Goal: Book appointment/travel/reservation

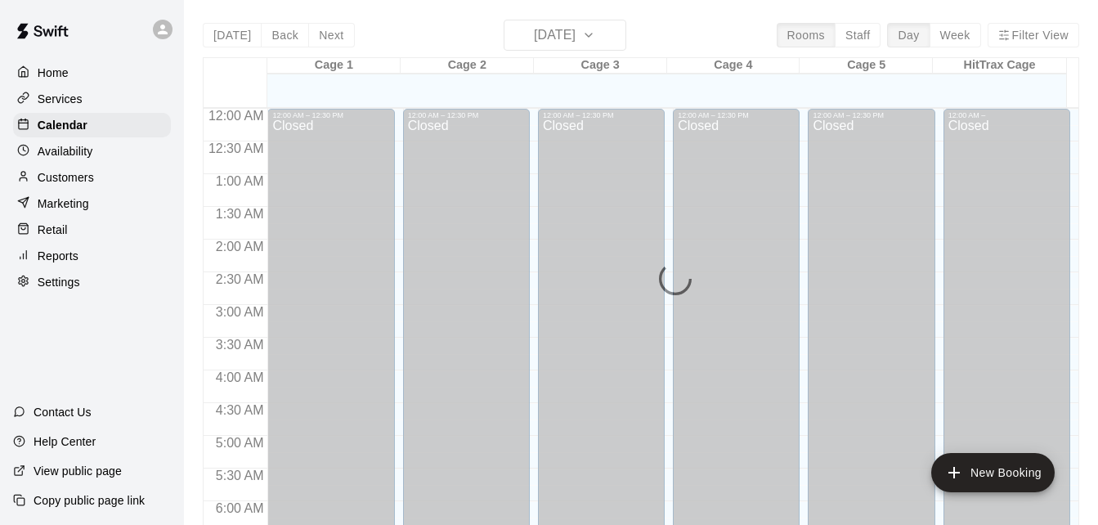
scroll to position [875, 0]
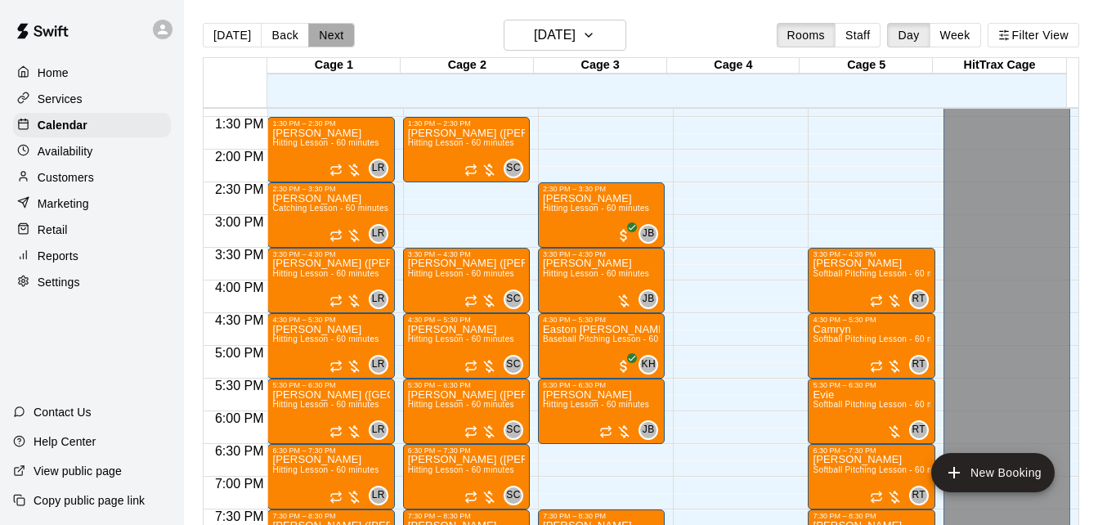
click at [329, 31] on button "Next" at bounding box center [331, 35] width 46 height 25
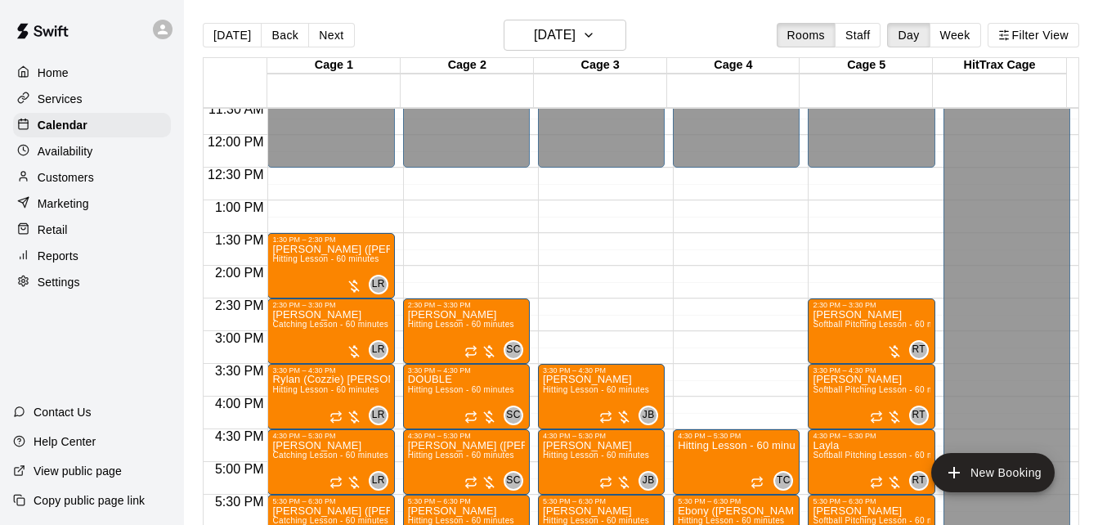
scroll to position [744, 0]
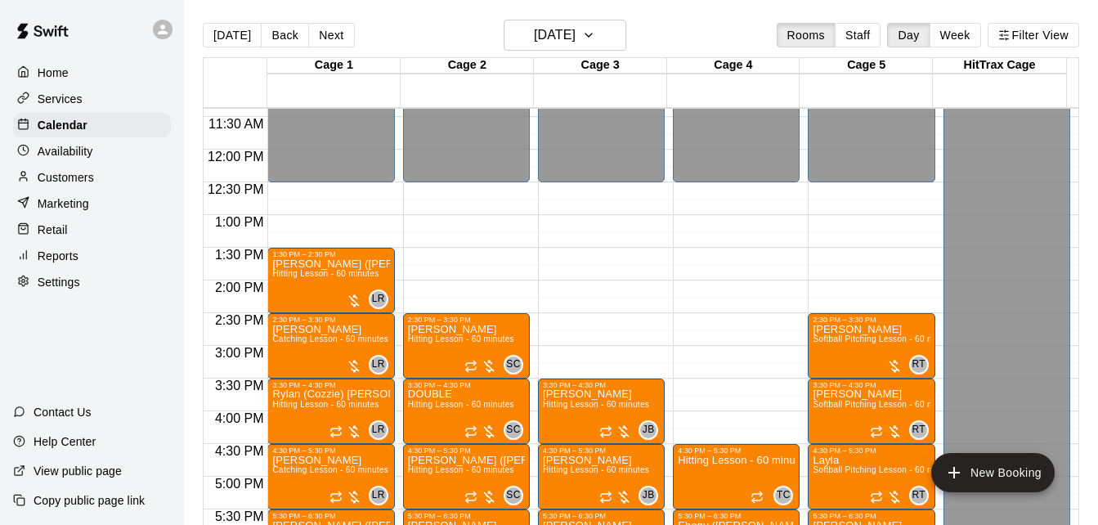
click at [509, 272] on div "12:00 AM – 12:30 PM Closed 2:30 PM – 3:30 PM Wyatt Stokes Hitting Lesson - 60 m…" at bounding box center [466, 150] width 127 height 1570
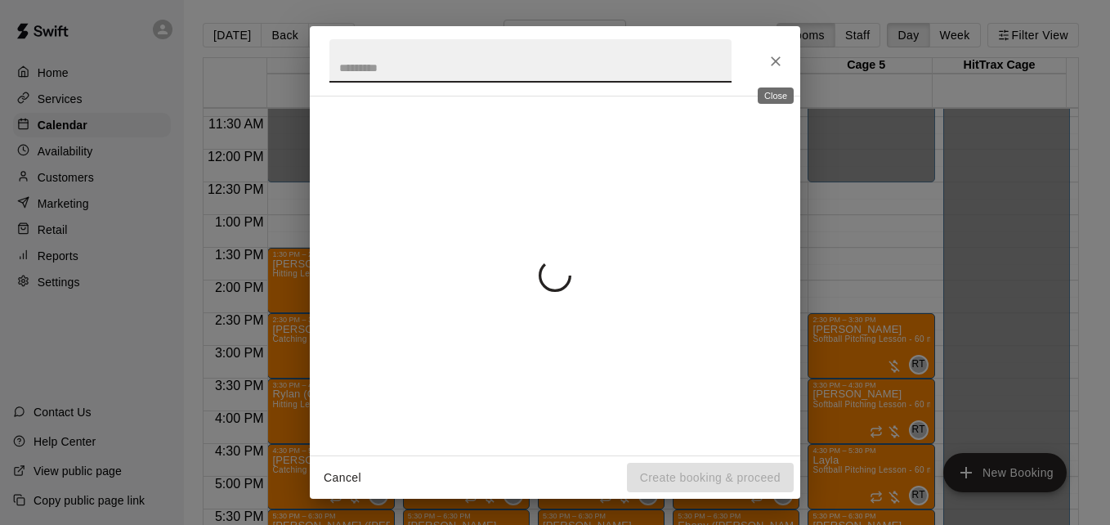
click at [775, 60] on icon "Close" at bounding box center [776, 61] width 10 height 10
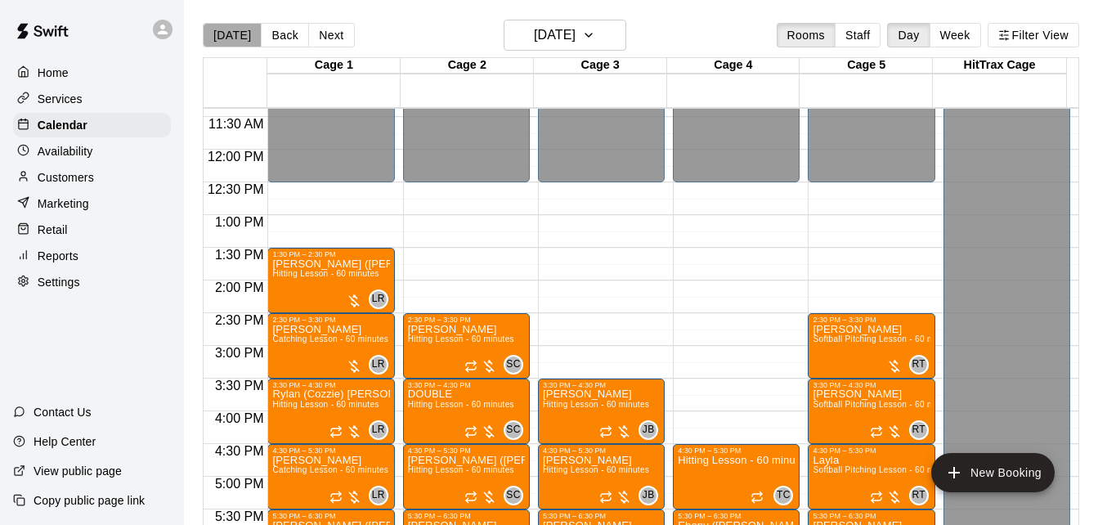
click at [240, 43] on button "[DATE]" at bounding box center [232, 35] width 59 height 25
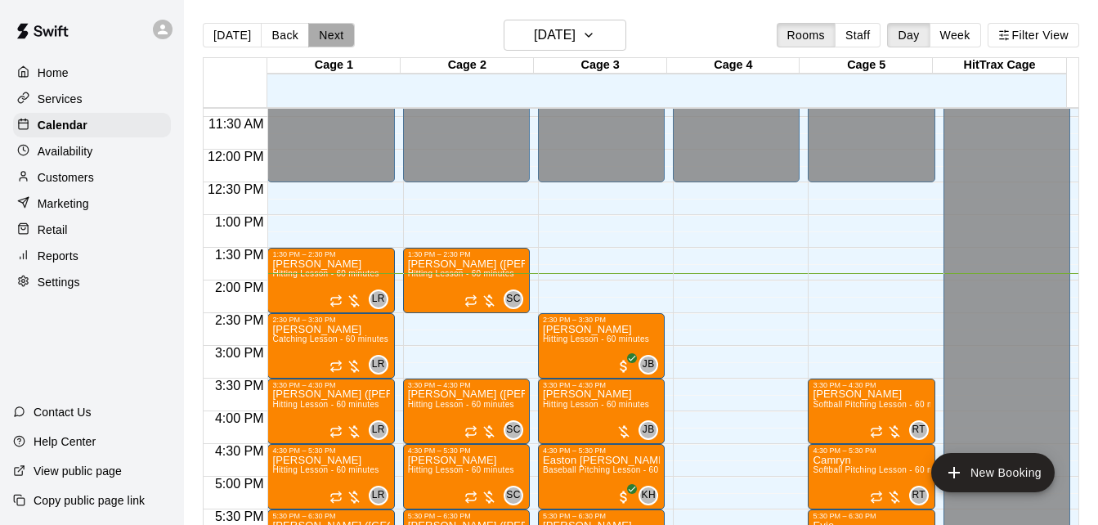
click at [313, 25] on button "Next" at bounding box center [331, 35] width 46 height 25
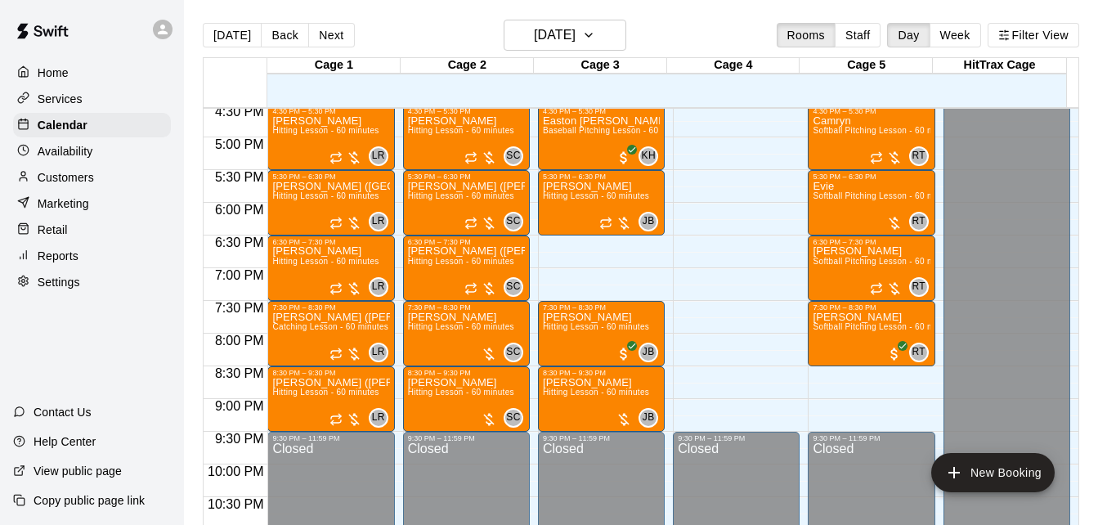
scroll to position [1136, 0]
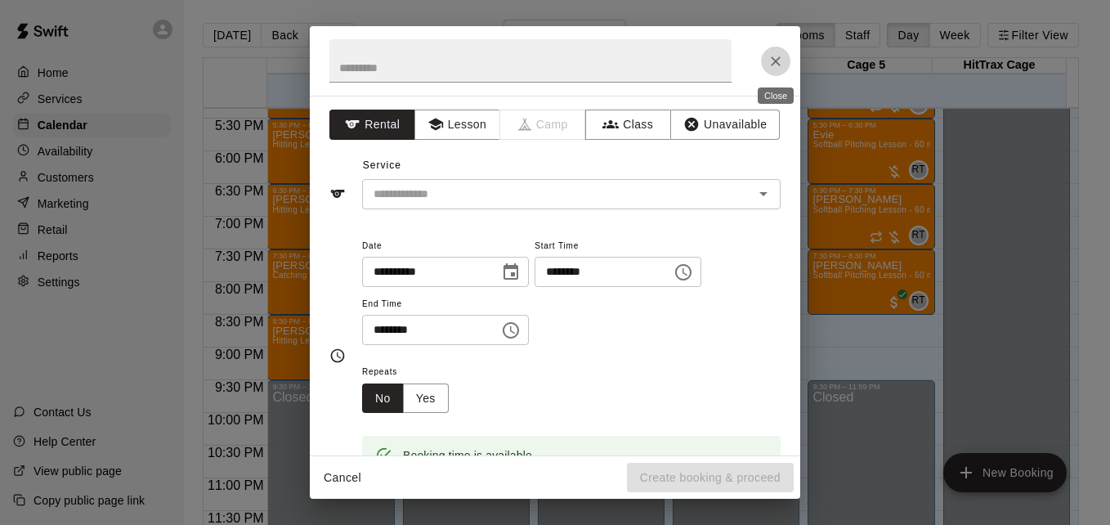
click at [775, 63] on icon "Close" at bounding box center [776, 61] width 16 height 16
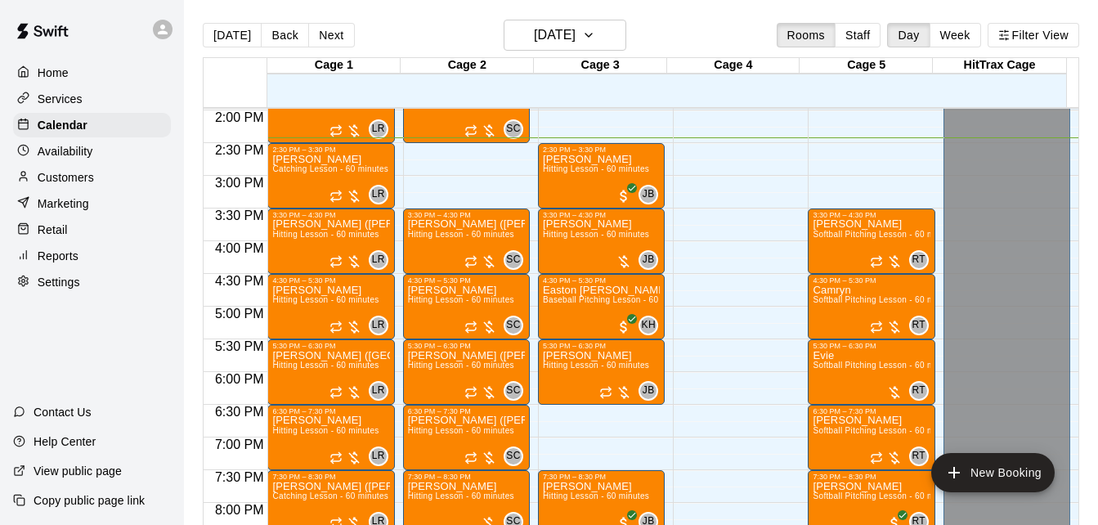
scroll to position [875, 0]
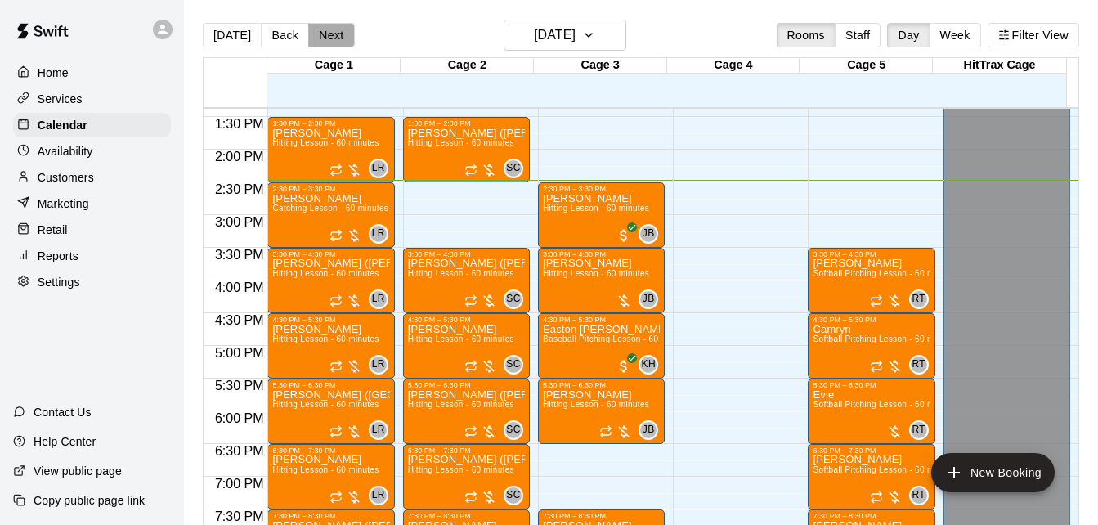
click at [325, 34] on button "Next" at bounding box center [331, 35] width 46 height 25
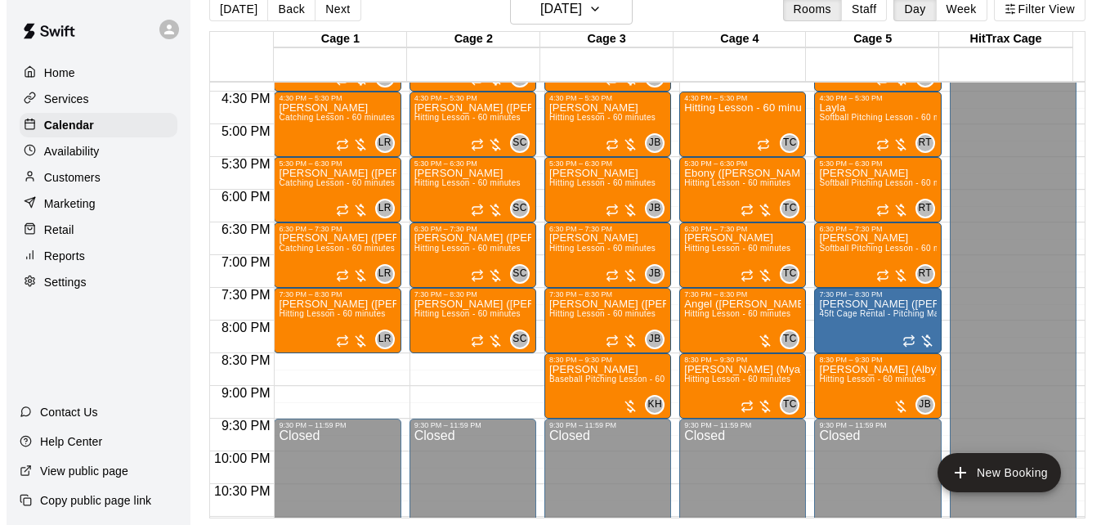
scroll to position [1071, 0]
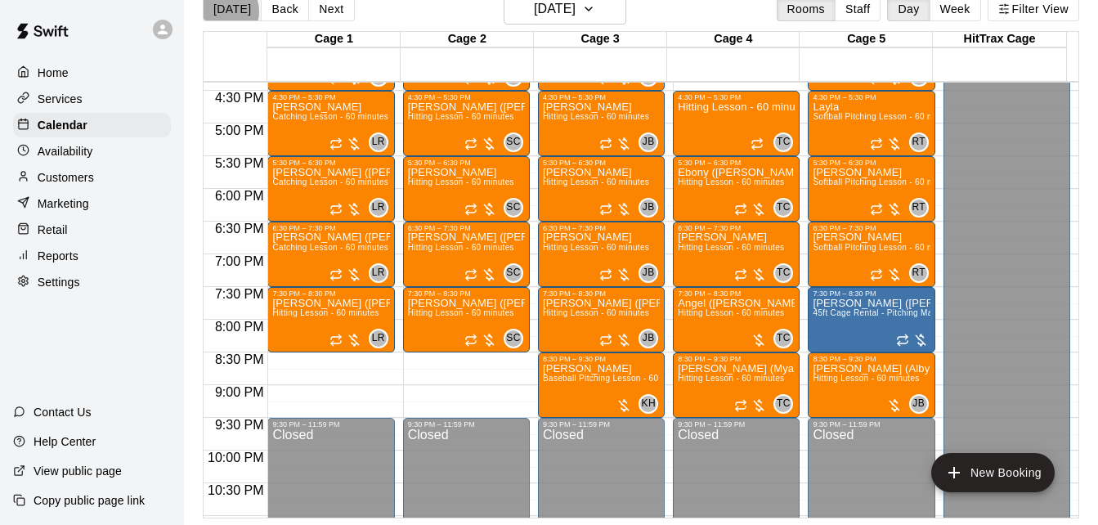
click at [220, 11] on button "[DATE]" at bounding box center [232, 9] width 59 height 25
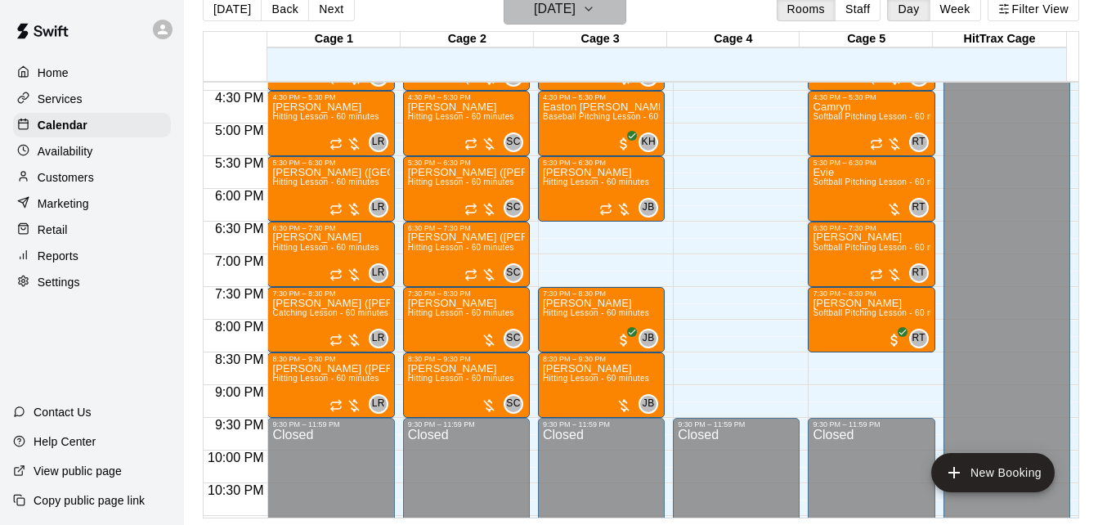
click at [606, 11] on button "[DATE]" at bounding box center [565, 8] width 123 height 31
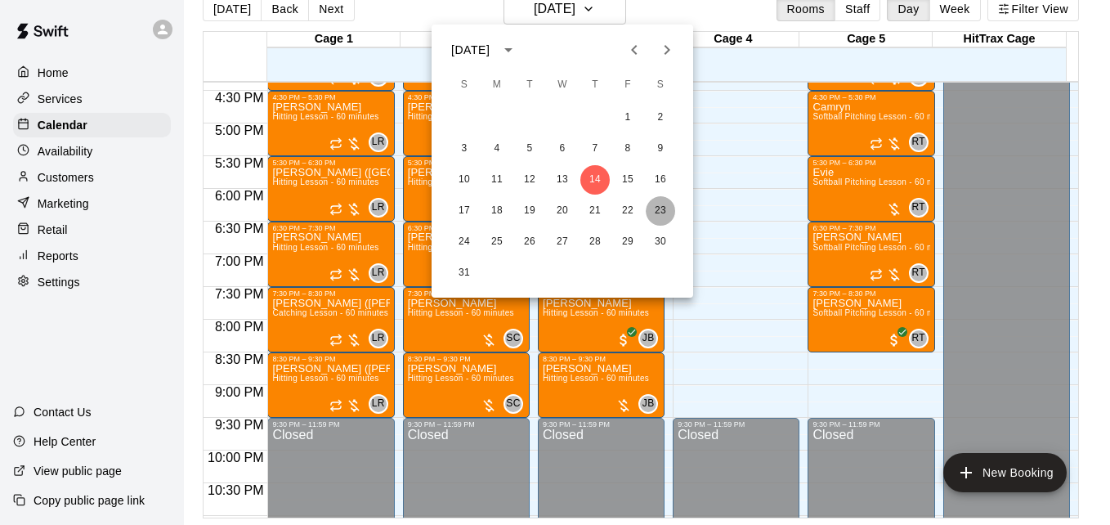
click at [657, 210] on button "23" at bounding box center [660, 210] width 29 height 29
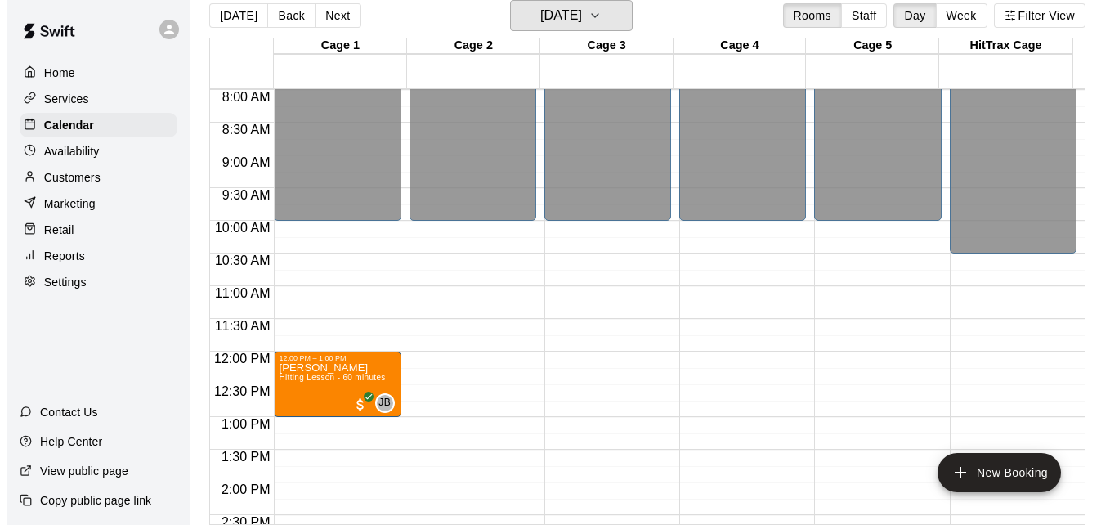
scroll to position [523, 0]
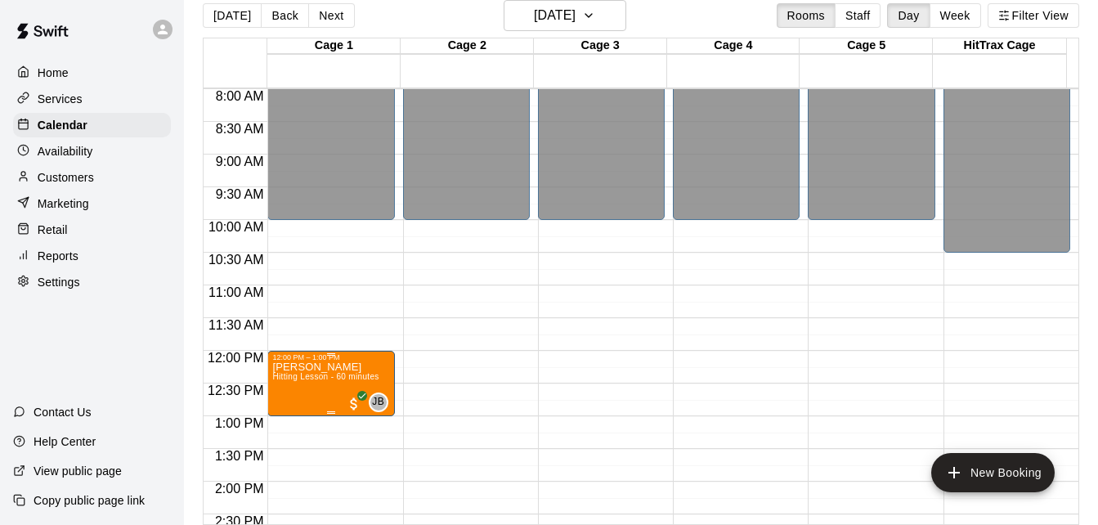
click at [310, 367] on p "[PERSON_NAME]" at bounding box center [325, 367] width 106 height 0
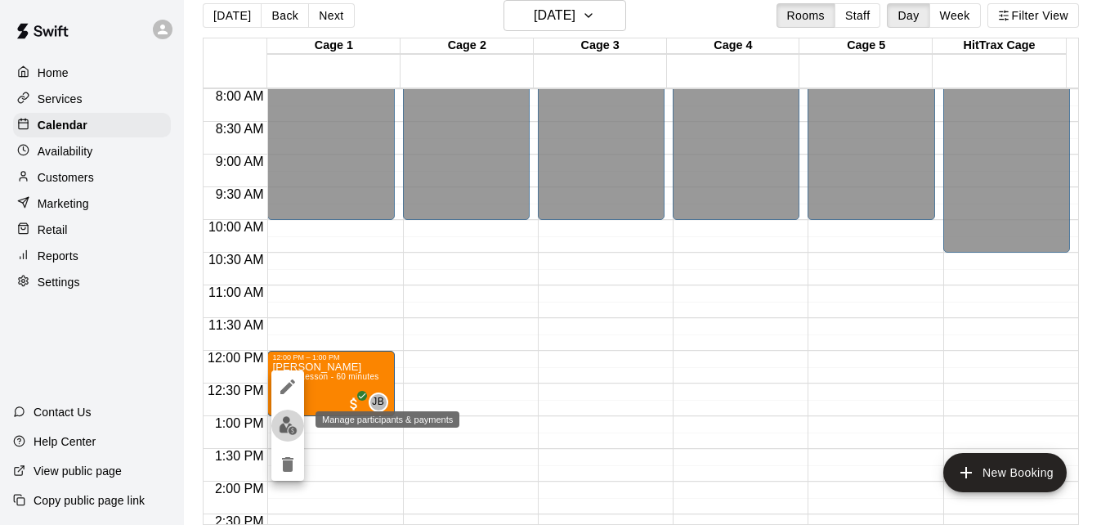
click at [290, 424] on img "edit" at bounding box center [288, 425] width 19 height 19
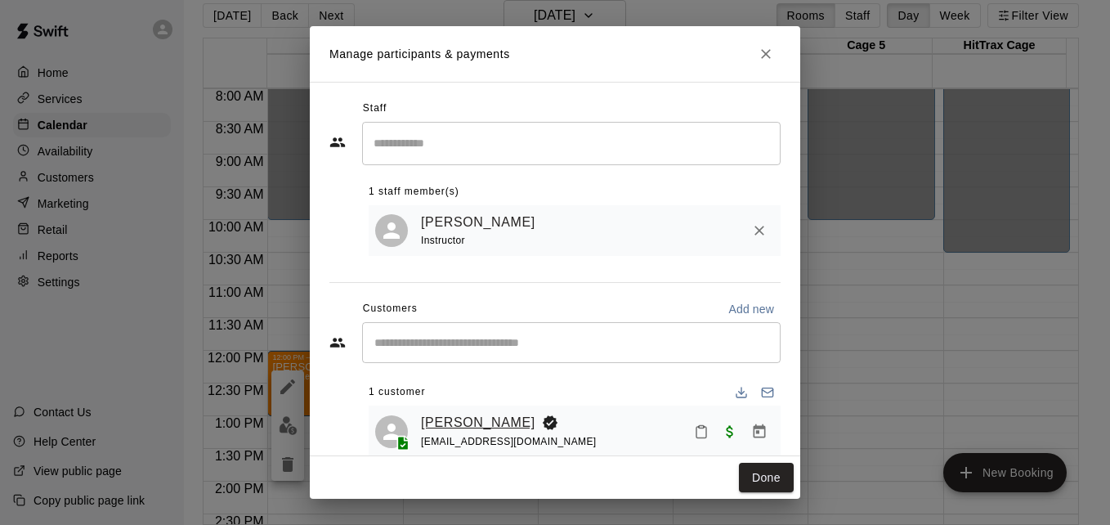
click at [452, 428] on link "[PERSON_NAME]" at bounding box center [478, 422] width 114 height 21
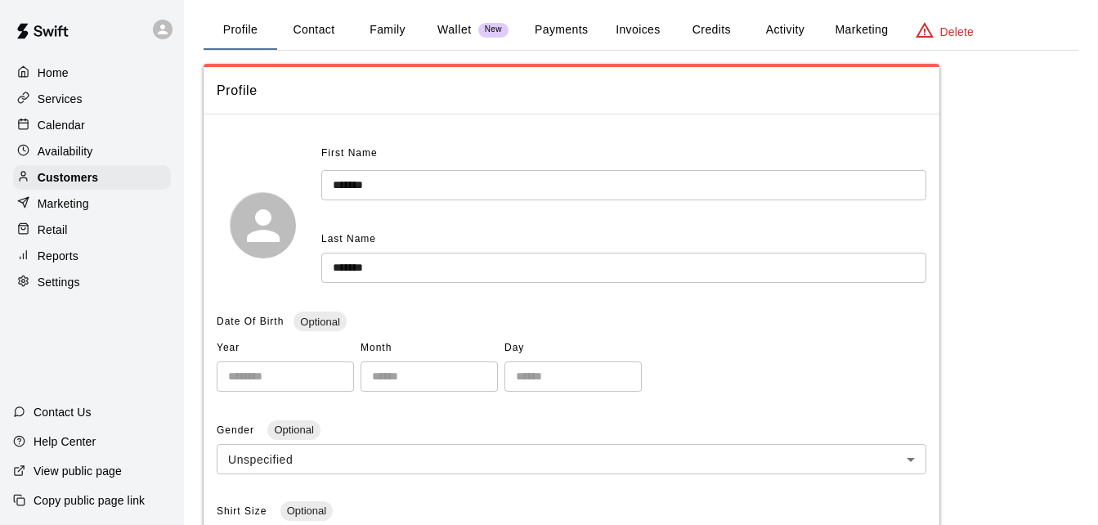
scroll to position [98, 0]
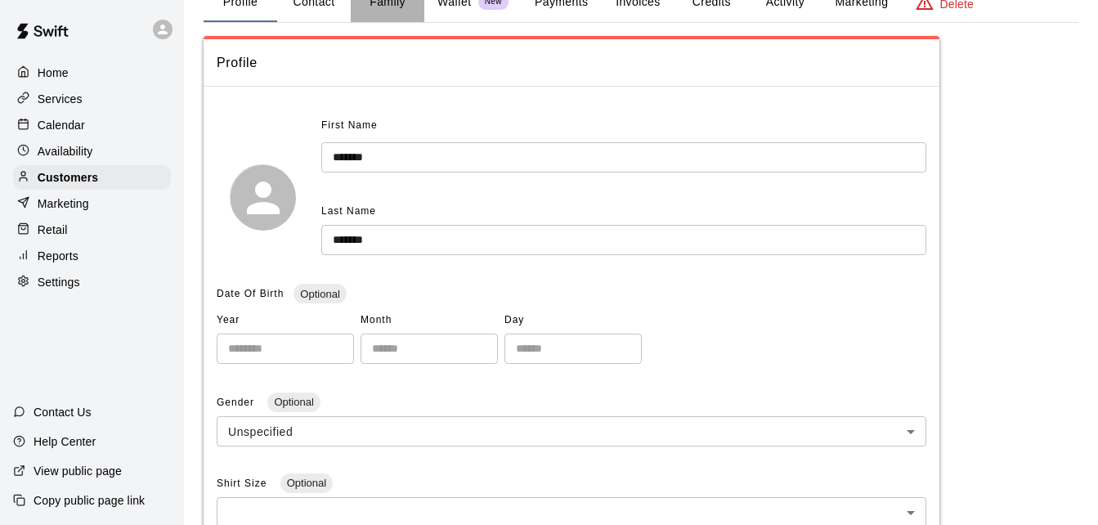
click at [379, 4] on button "Family" at bounding box center [388, 2] width 74 height 39
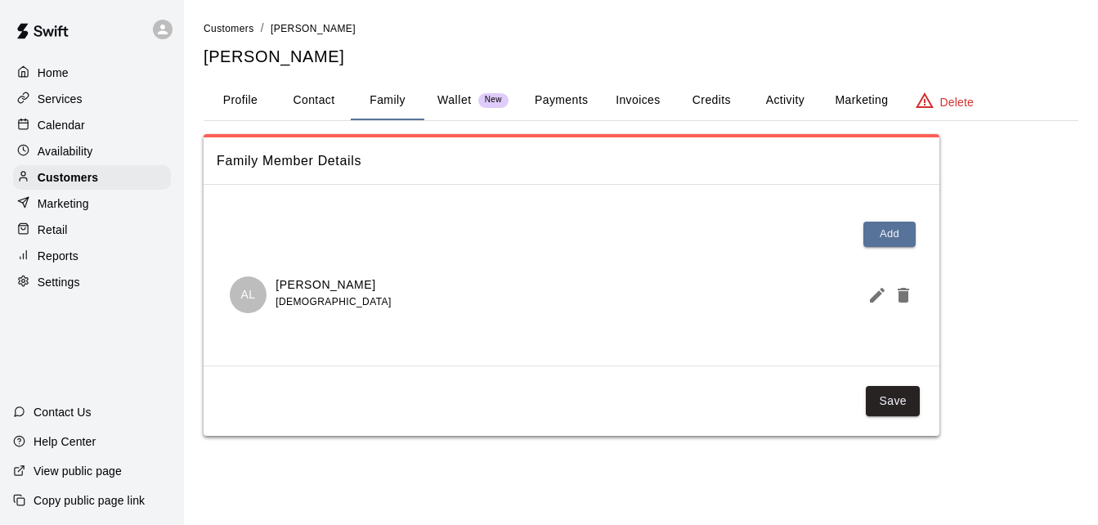
scroll to position [0, 0]
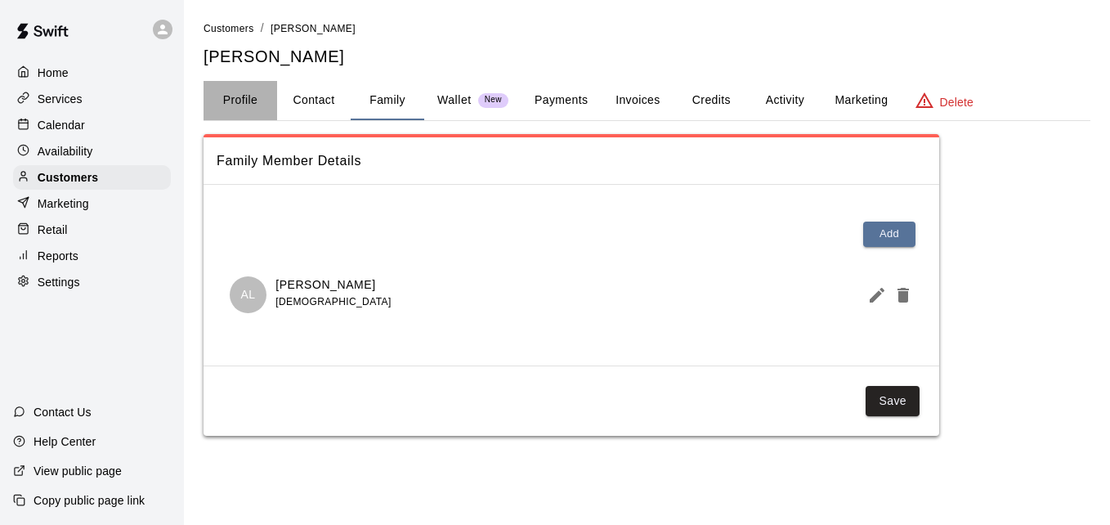
click at [243, 105] on button "Profile" at bounding box center [241, 100] width 74 height 39
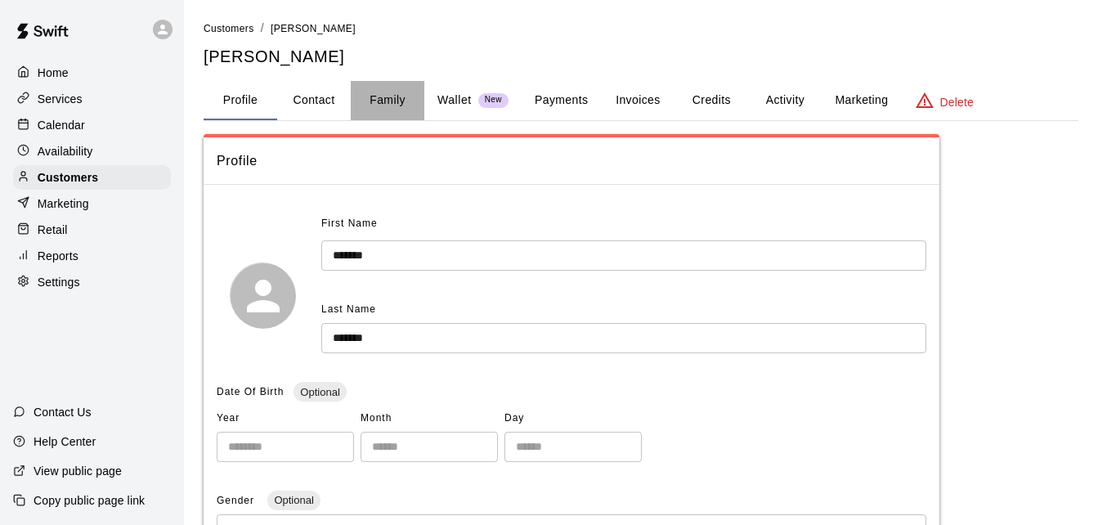
click at [392, 104] on button "Family" at bounding box center [388, 100] width 74 height 39
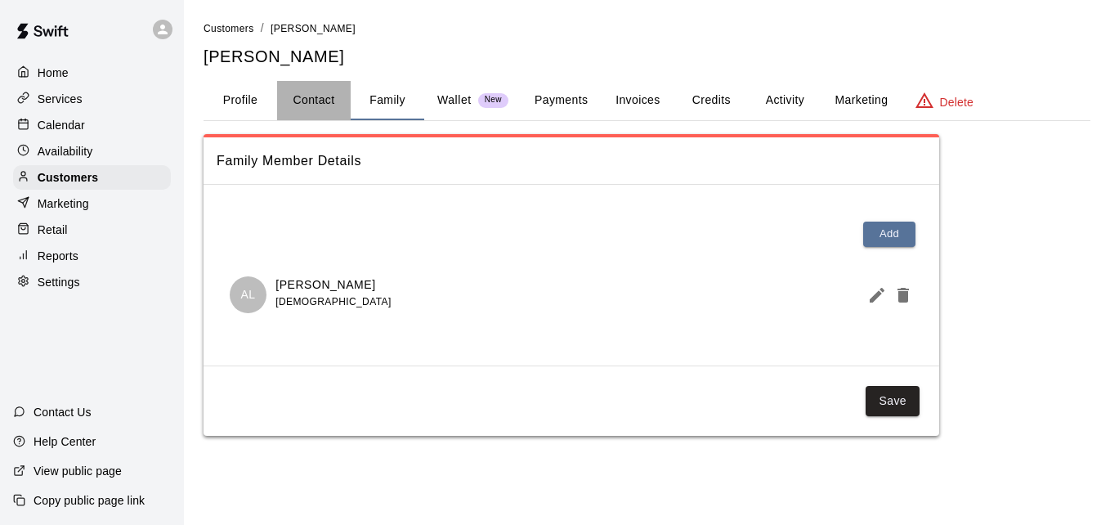
click at [287, 101] on button "Contact" at bounding box center [314, 100] width 74 height 39
select select "**"
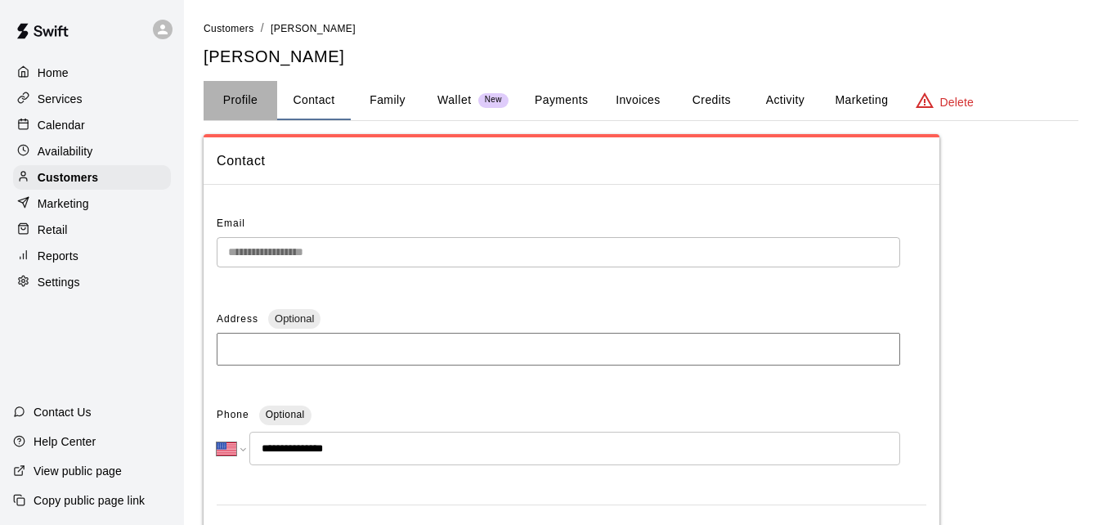
click at [250, 104] on button "Profile" at bounding box center [241, 100] width 74 height 39
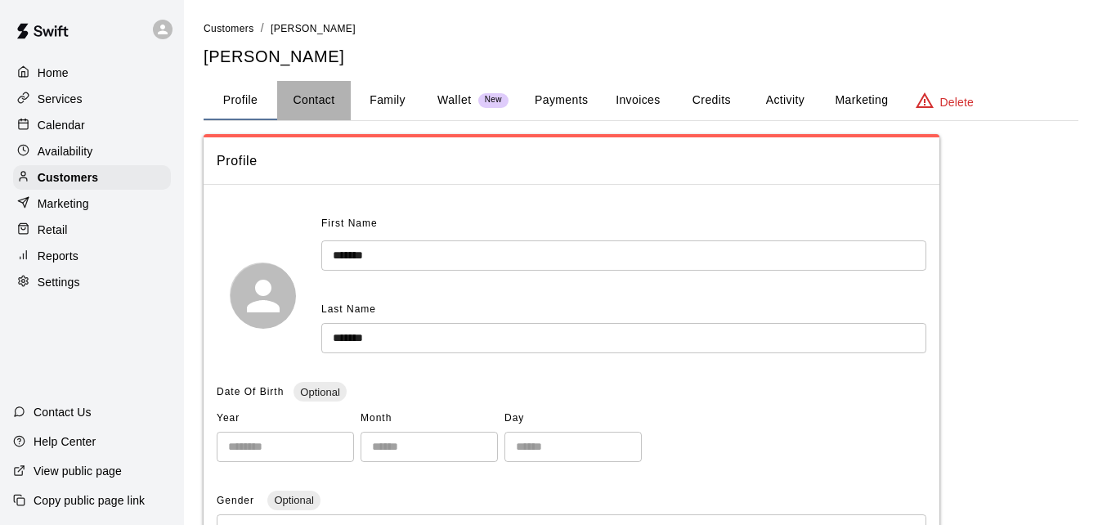
click at [316, 100] on button "Contact" at bounding box center [314, 100] width 74 height 39
select select "**"
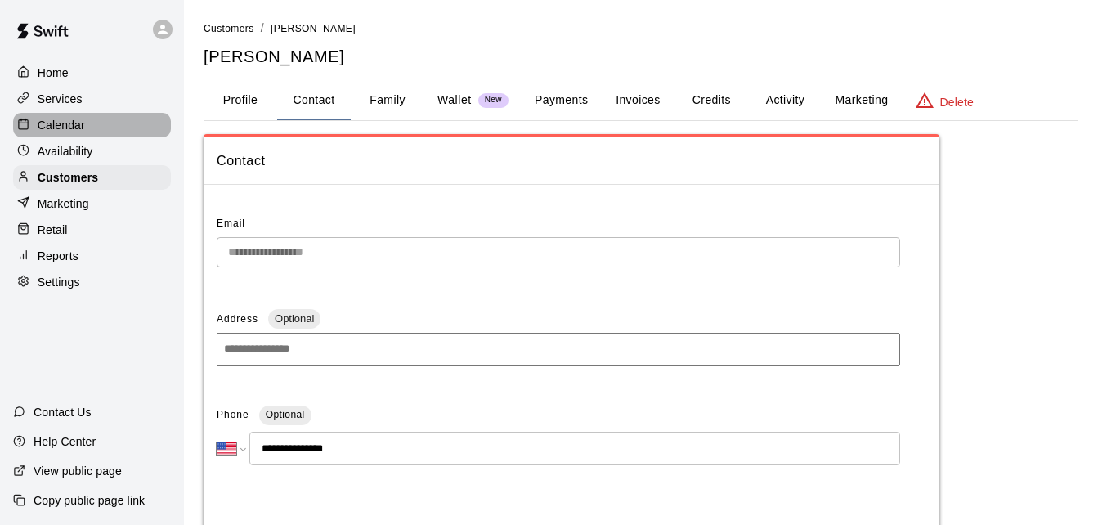
click at [120, 127] on div "Calendar" at bounding box center [92, 125] width 158 height 25
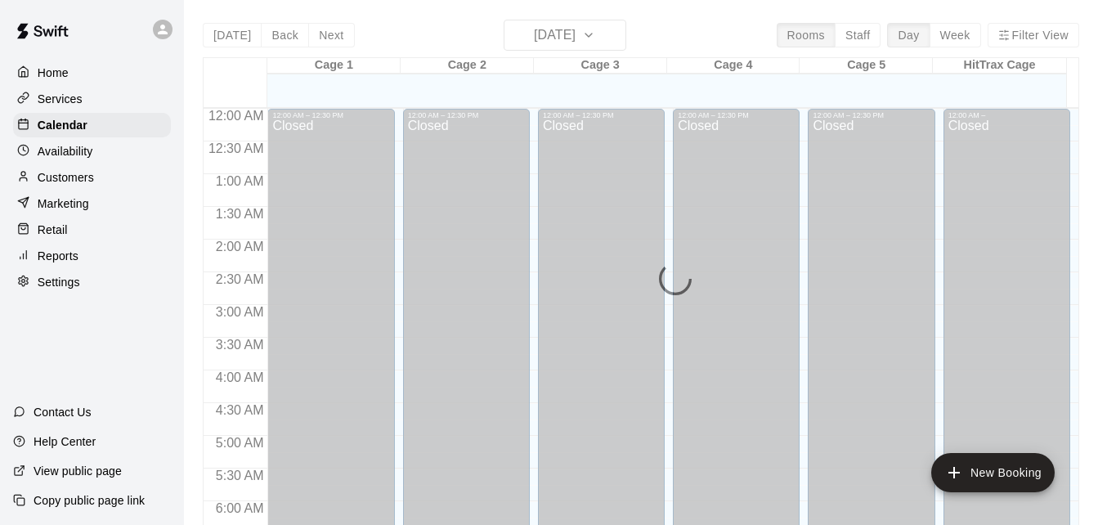
scroll to position [952, 0]
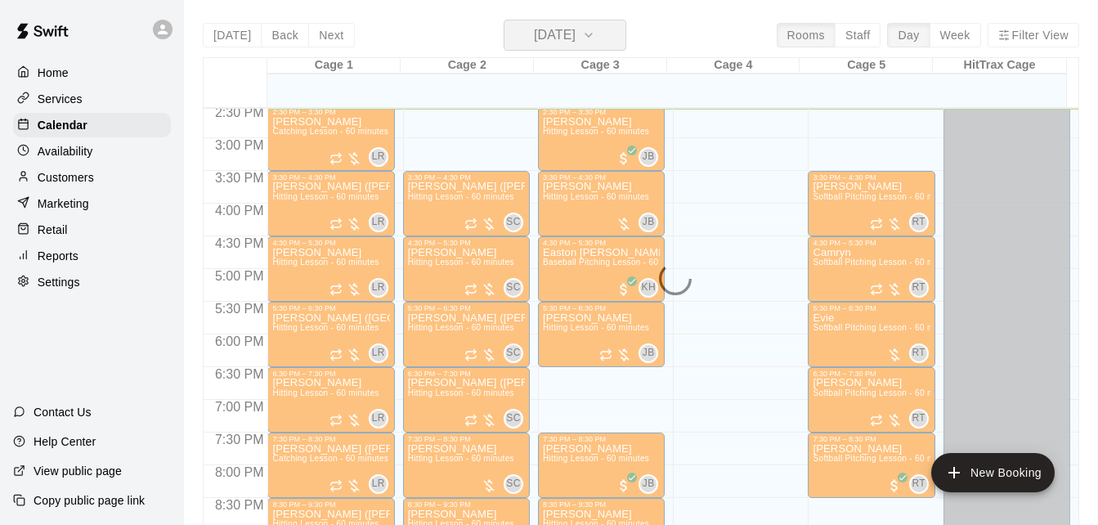
click at [592, 35] on icon "button" at bounding box center [588, 35] width 7 height 3
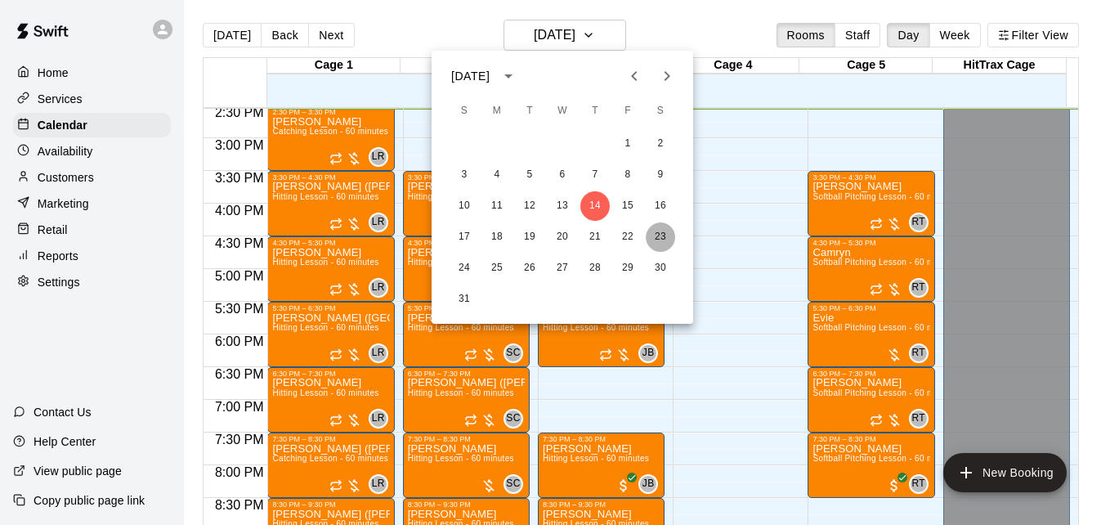
click at [670, 230] on button "23" at bounding box center [660, 236] width 29 height 29
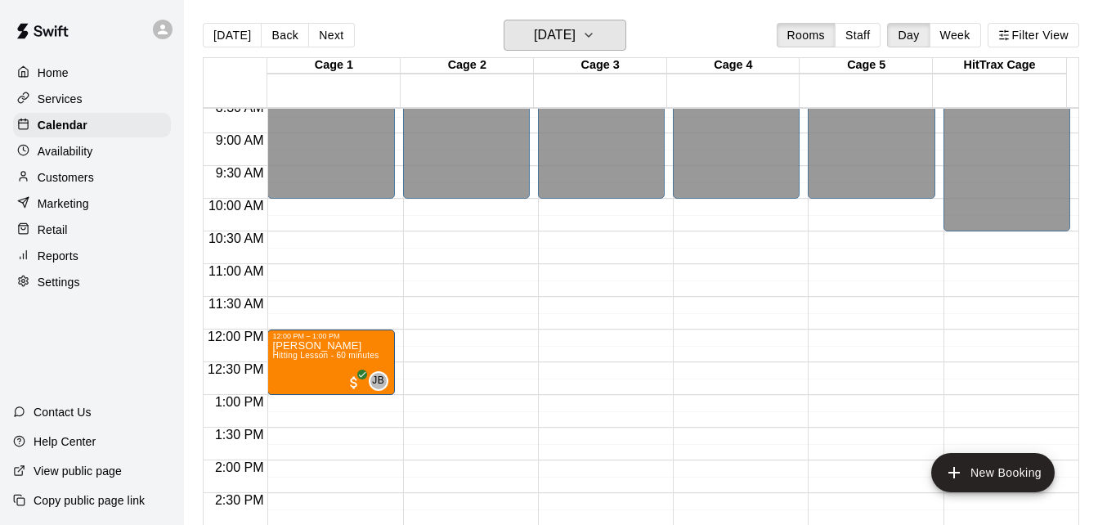
scroll to position [562, 0]
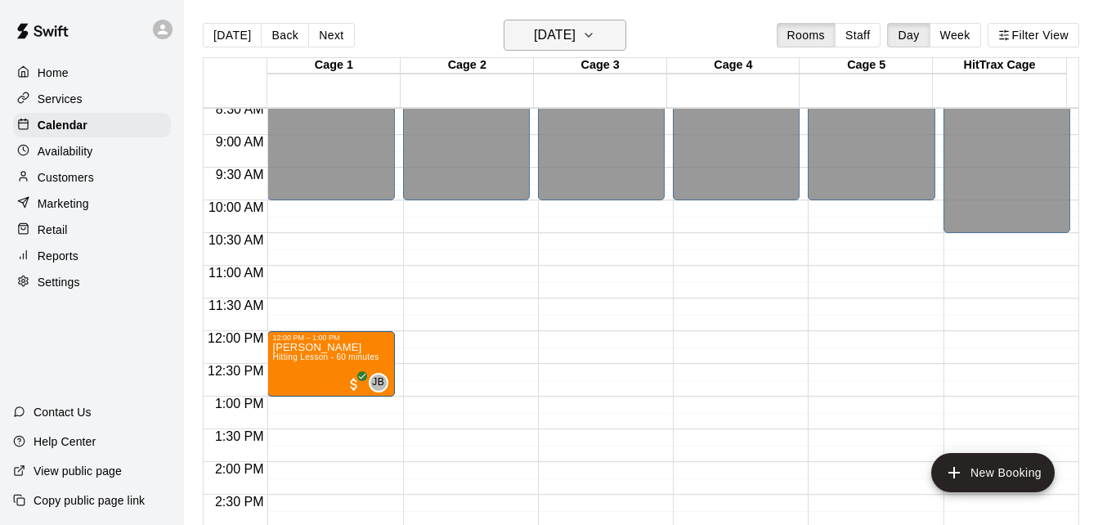
click at [595, 34] on icon "button" at bounding box center [588, 35] width 13 height 20
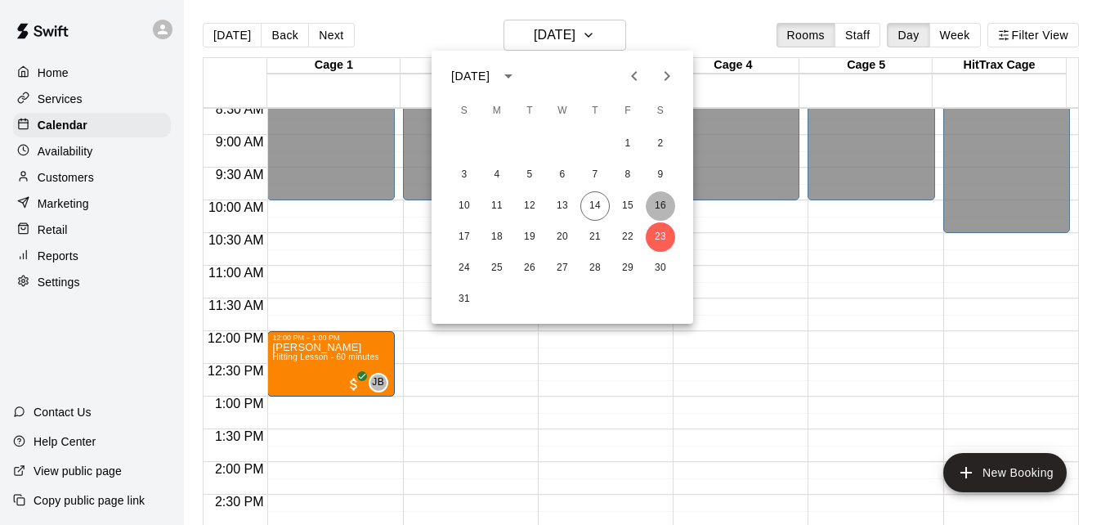
click at [666, 208] on button "16" at bounding box center [660, 205] width 29 height 29
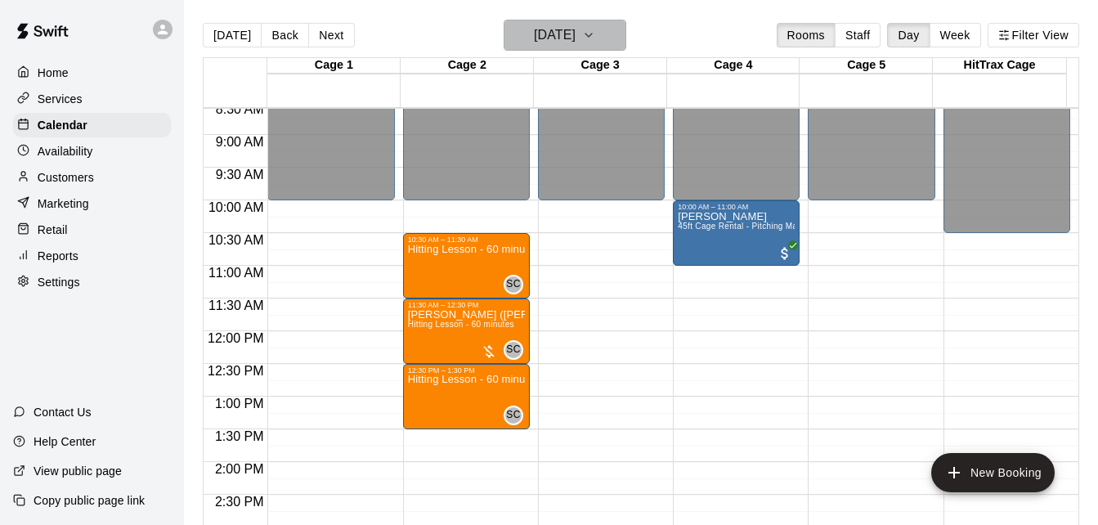
click at [595, 34] on icon "button" at bounding box center [588, 35] width 13 height 20
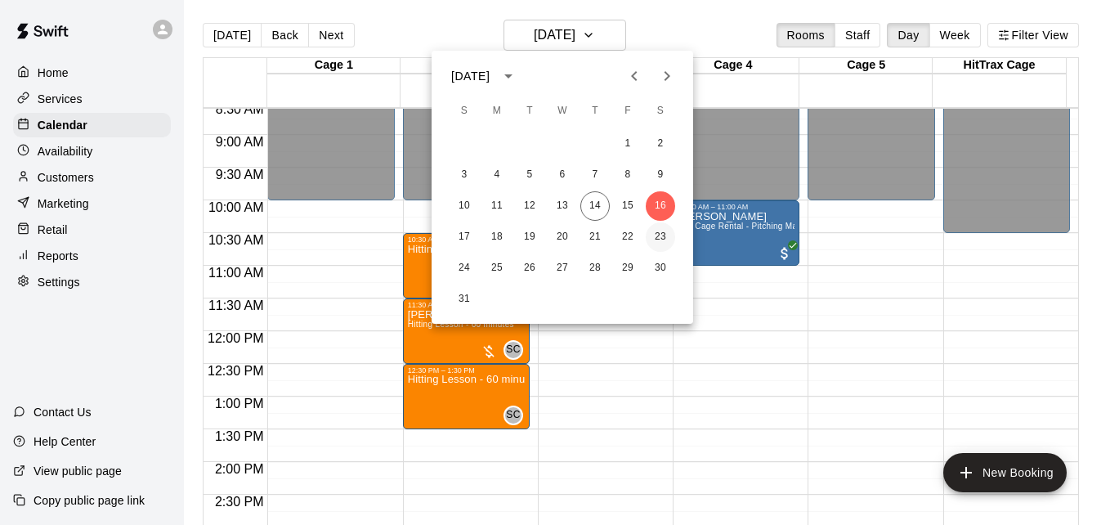
click at [670, 244] on button "23" at bounding box center [660, 236] width 29 height 29
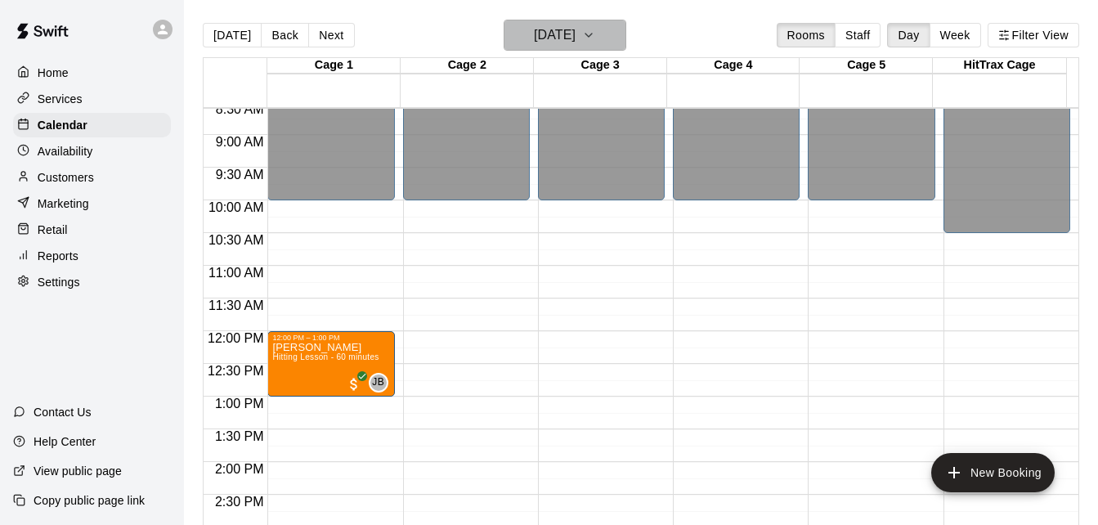
click at [595, 42] on icon "button" at bounding box center [588, 35] width 13 height 20
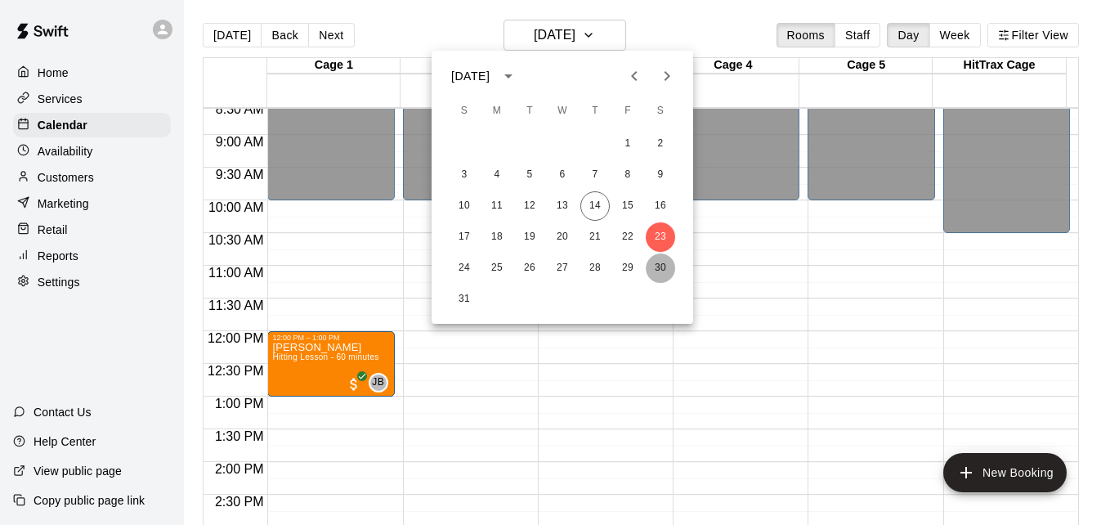
click at [653, 268] on button "30" at bounding box center [660, 267] width 29 height 29
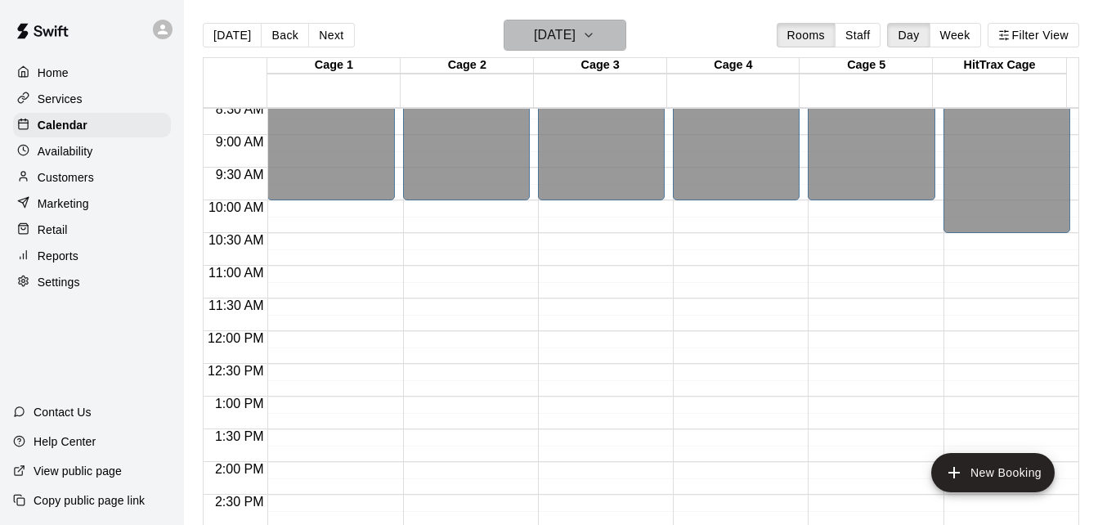
click at [551, 39] on h6 "[DATE]" at bounding box center [555, 35] width 42 height 23
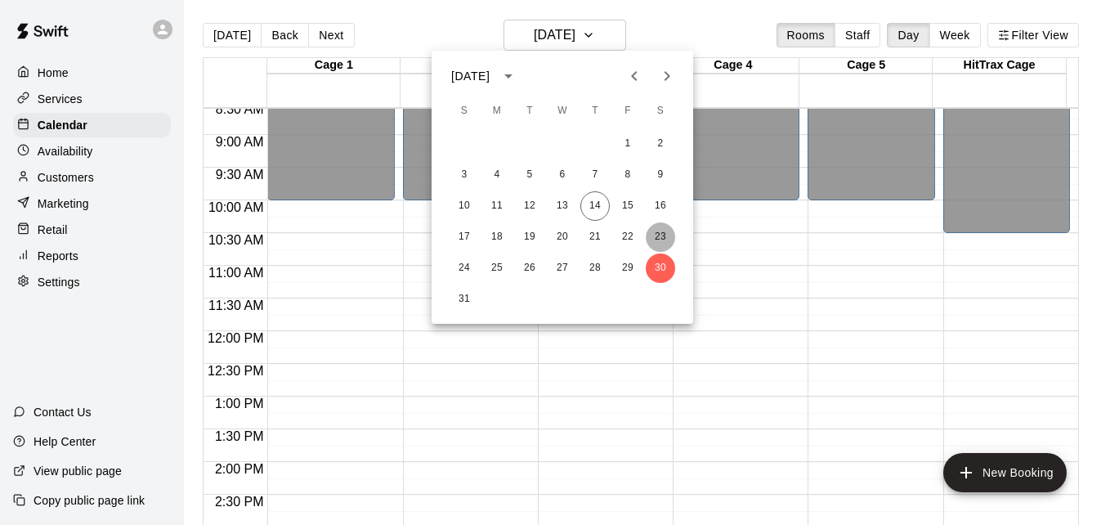
click at [657, 236] on button "23" at bounding box center [660, 236] width 29 height 29
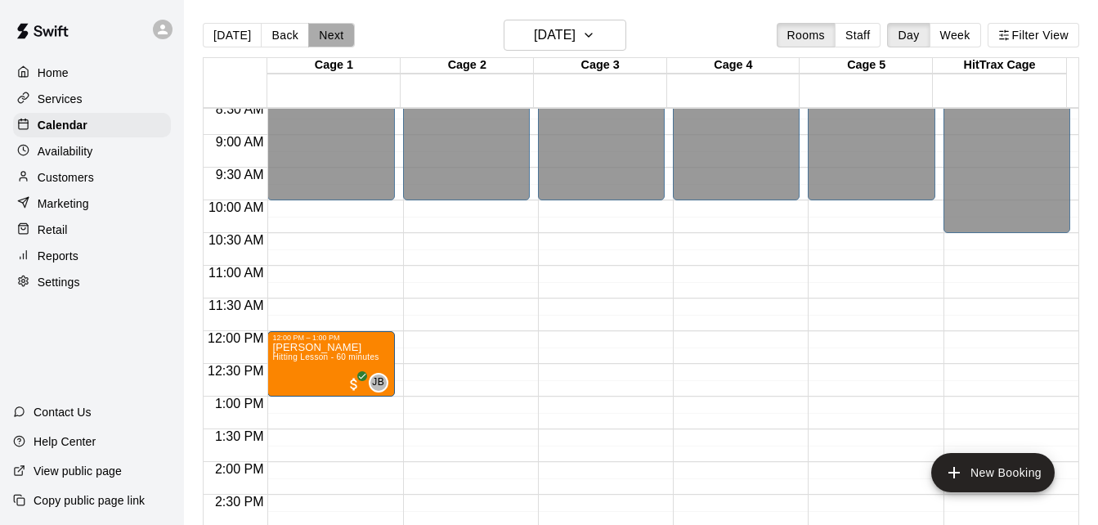
click at [329, 39] on button "Next" at bounding box center [331, 35] width 46 height 25
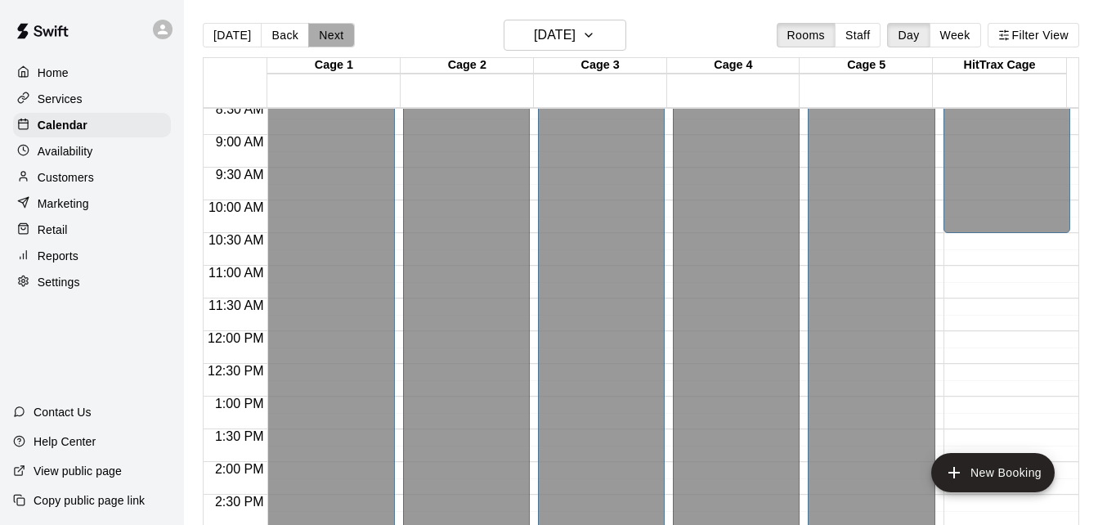
click at [329, 39] on button "Next" at bounding box center [331, 35] width 46 height 25
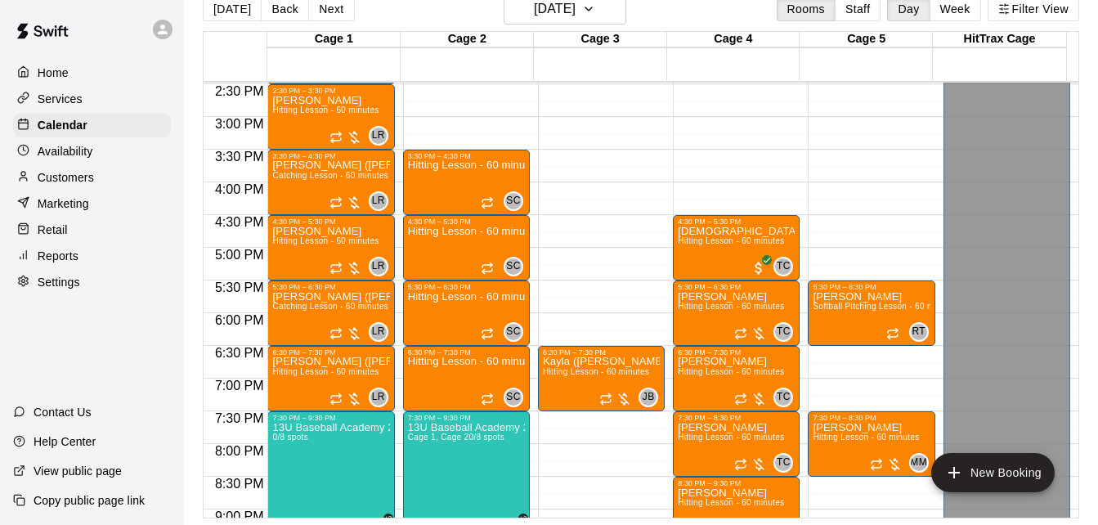
scroll to position [955, 0]
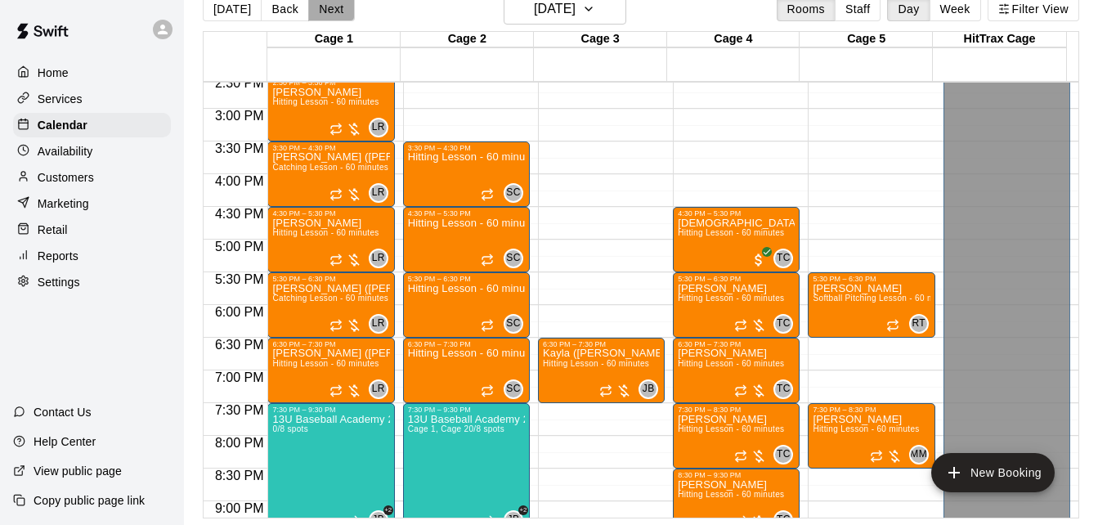
click at [331, 16] on button "Next" at bounding box center [331, 9] width 46 height 25
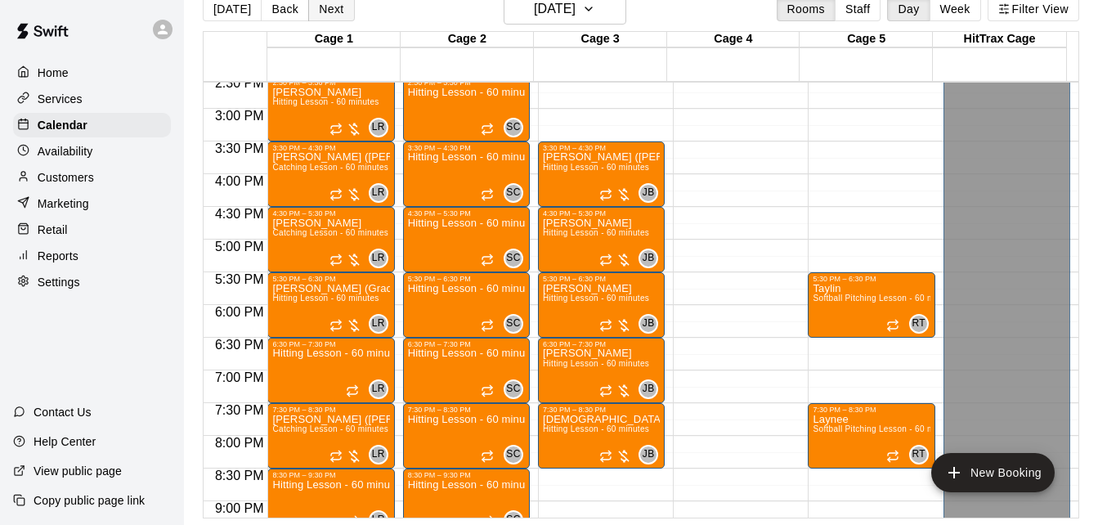
click at [308, 11] on button "Next" at bounding box center [331, 9] width 46 height 25
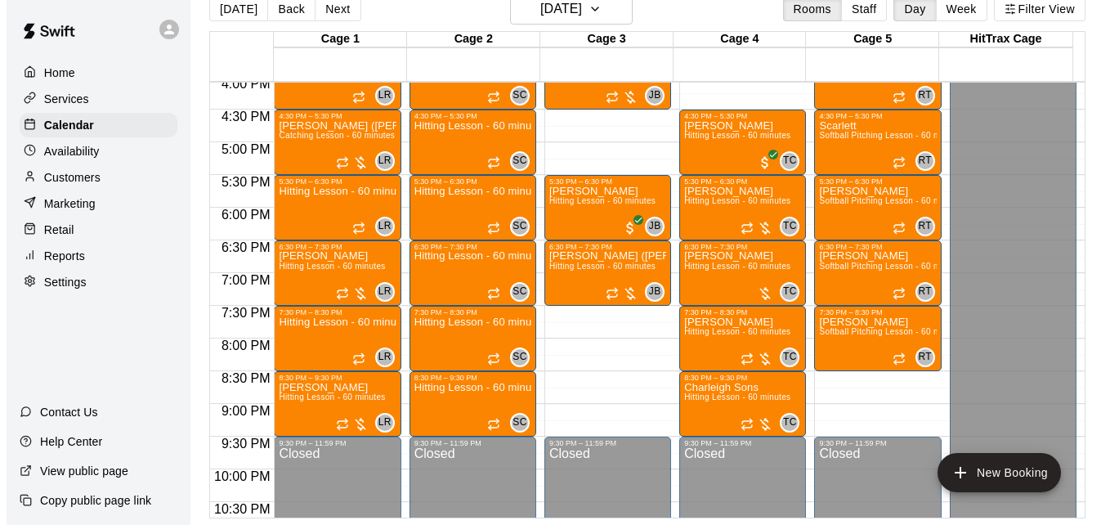
scroll to position [1053, 0]
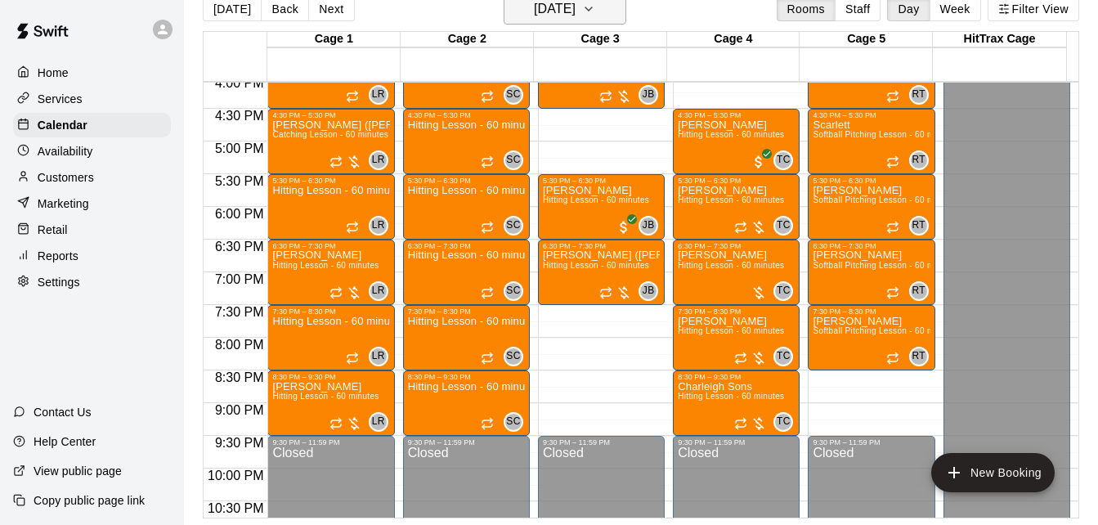
click at [595, 12] on icon "button" at bounding box center [588, 9] width 13 height 20
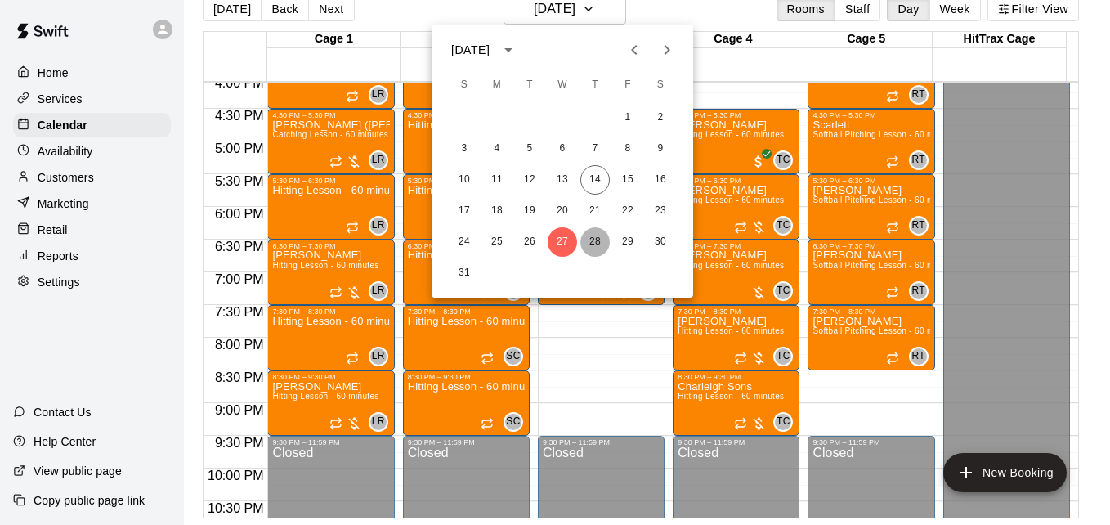
click at [593, 238] on button "28" at bounding box center [594, 241] width 29 height 29
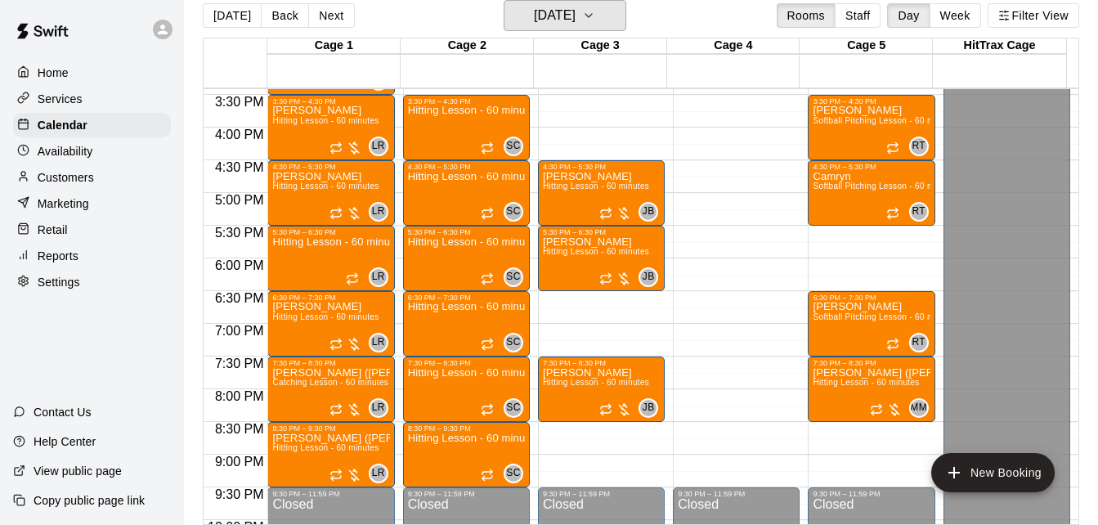
scroll to position [988, 0]
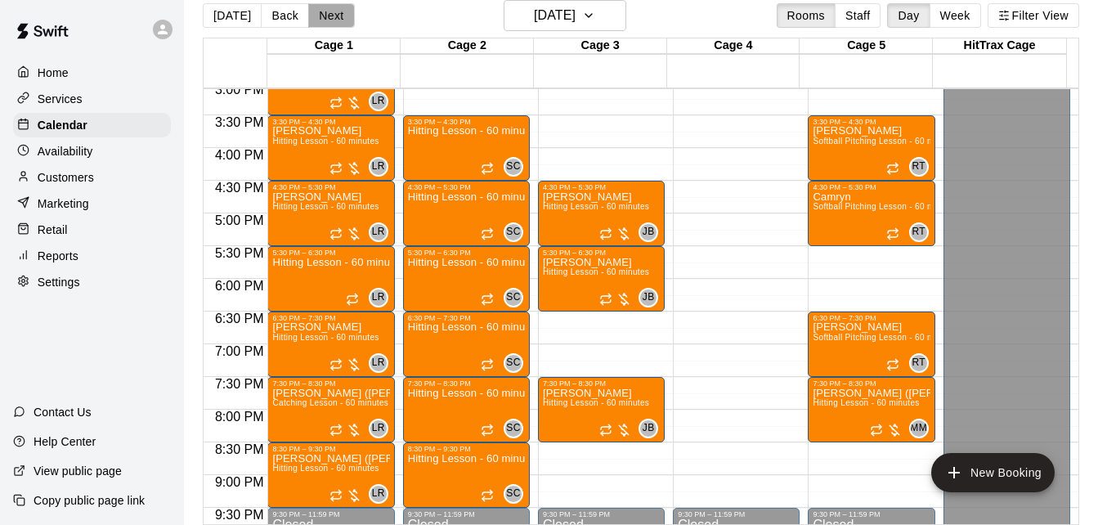
click at [338, 14] on button "Next" at bounding box center [331, 15] width 46 height 25
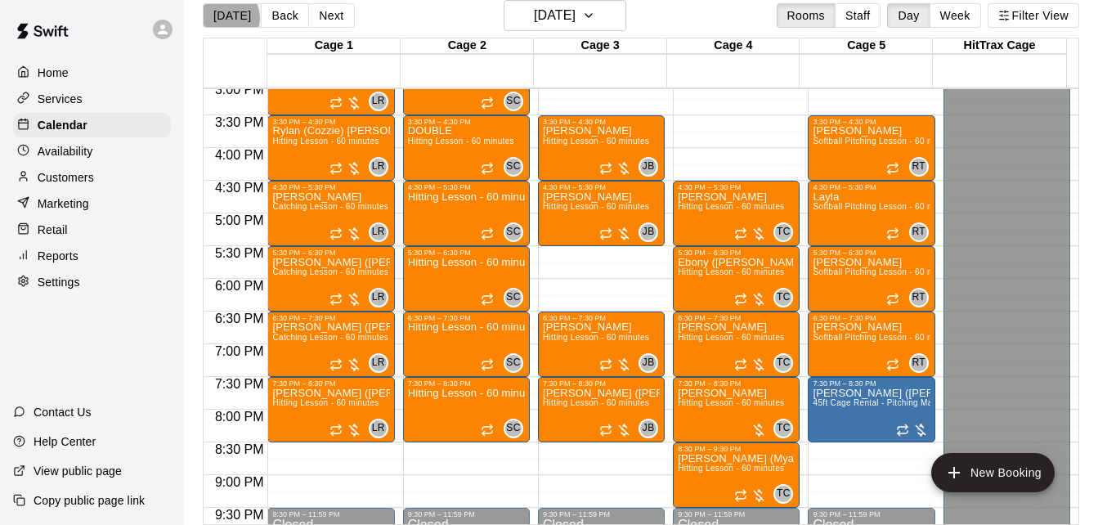
click at [225, 17] on button "[DATE]" at bounding box center [232, 15] width 59 height 25
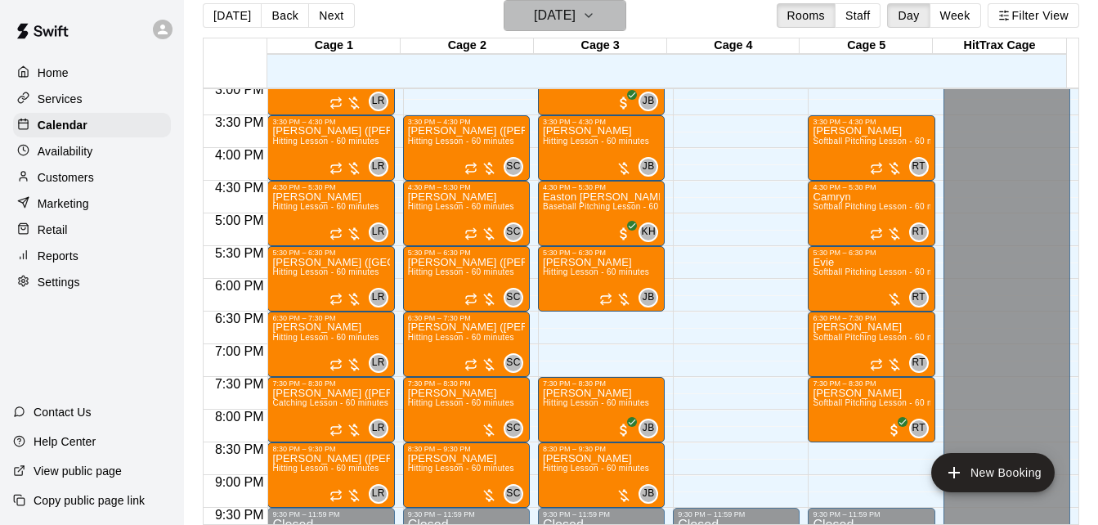
click at [592, 17] on icon "button" at bounding box center [588, 15] width 7 height 3
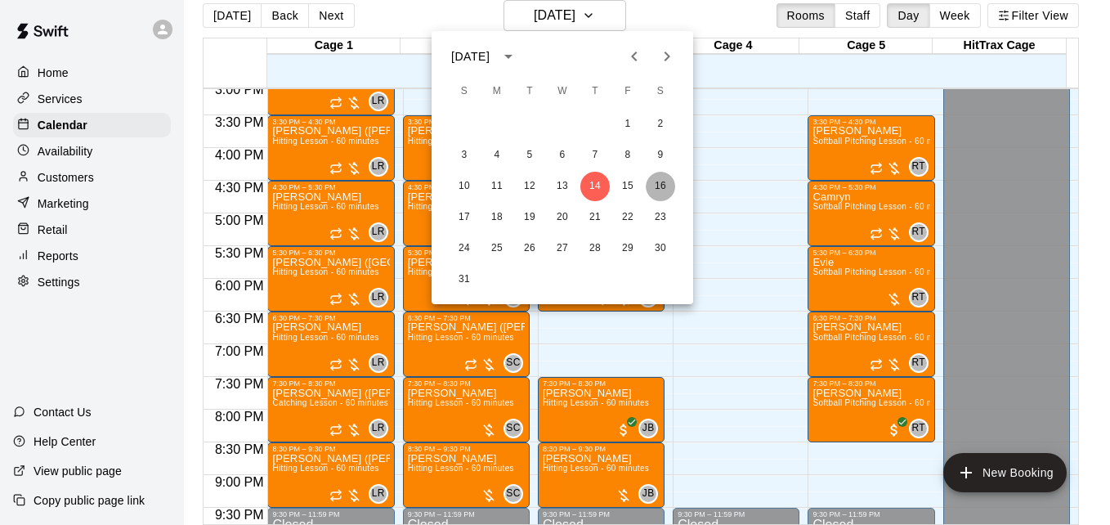
click at [661, 185] on button "16" at bounding box center [660, 186] width 29 height 29
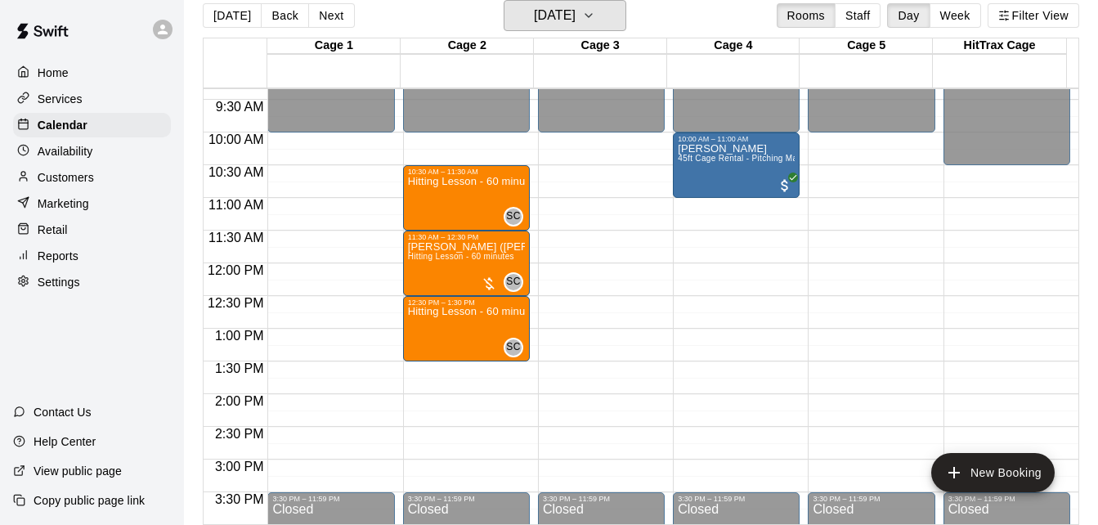
scroll to position [595, 0]
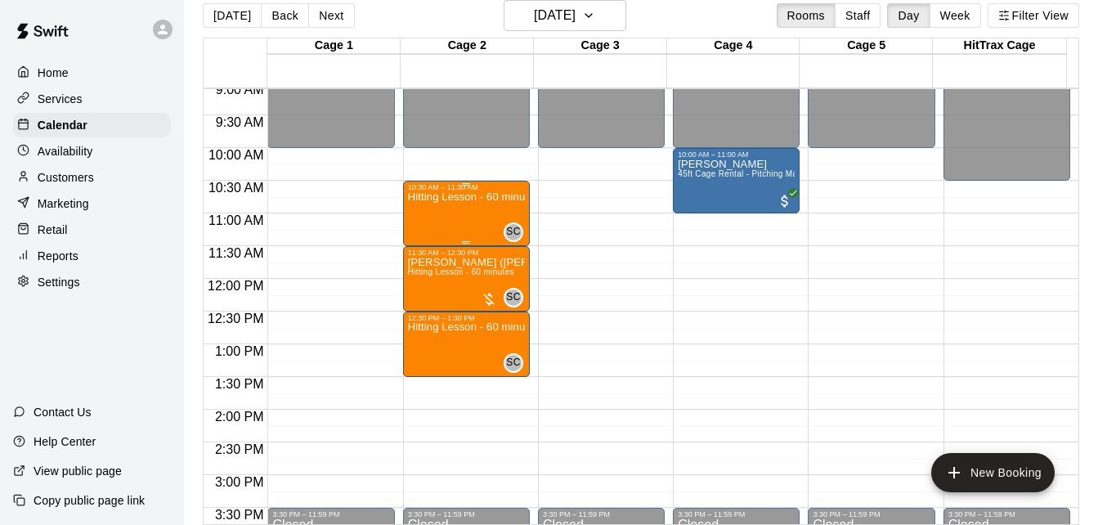
click at [452, 214] on div "Hitting Lesson - 60 minutes" at bounding box center [466, 453] width 117 height 525
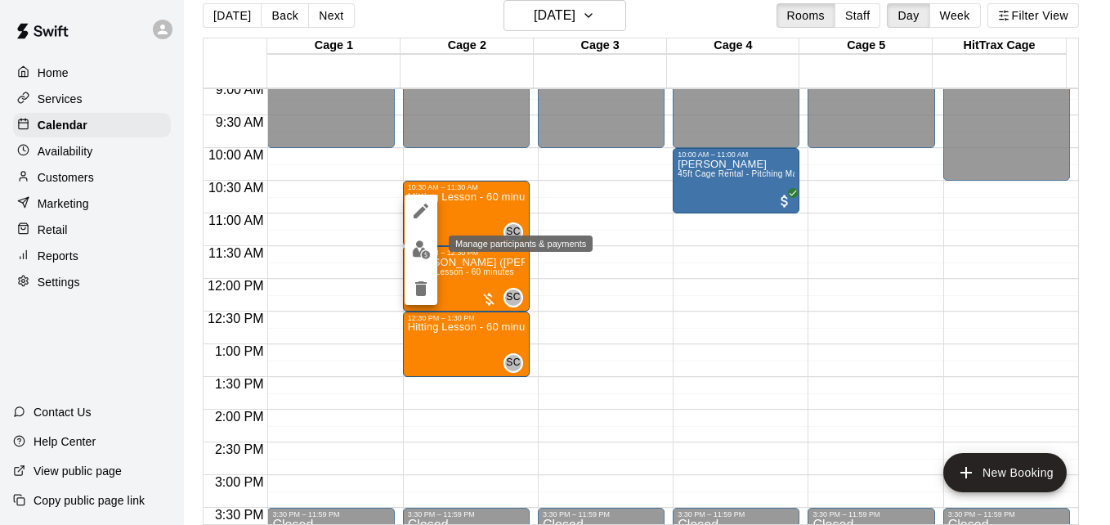
click at [412, 254] on img "edit" at bounding box center [421, 249] width 19 height 19
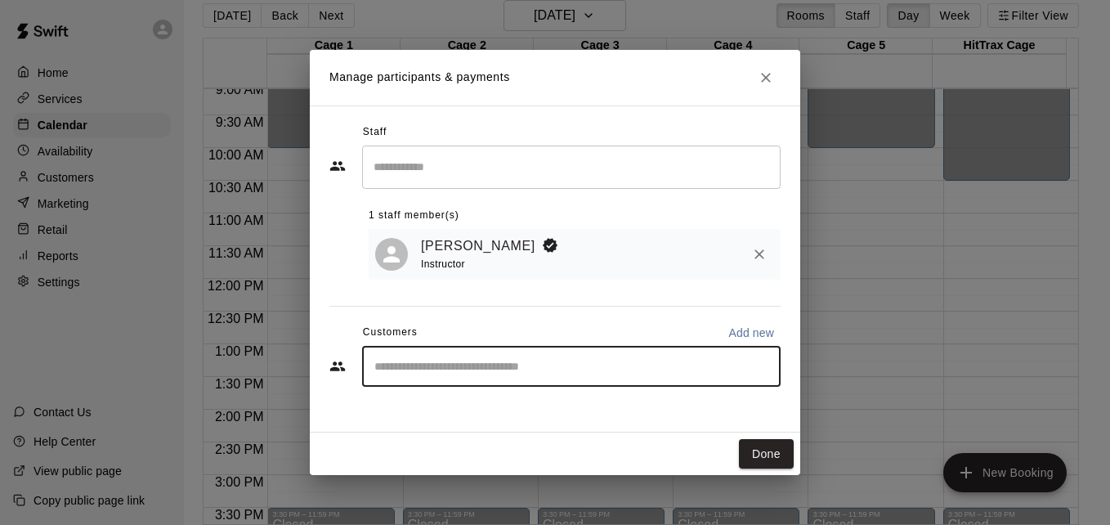
click at [416, 374] on input "Start typing to search customers..." at bounding box center [572, 366] width 404 height 16
type input "******"
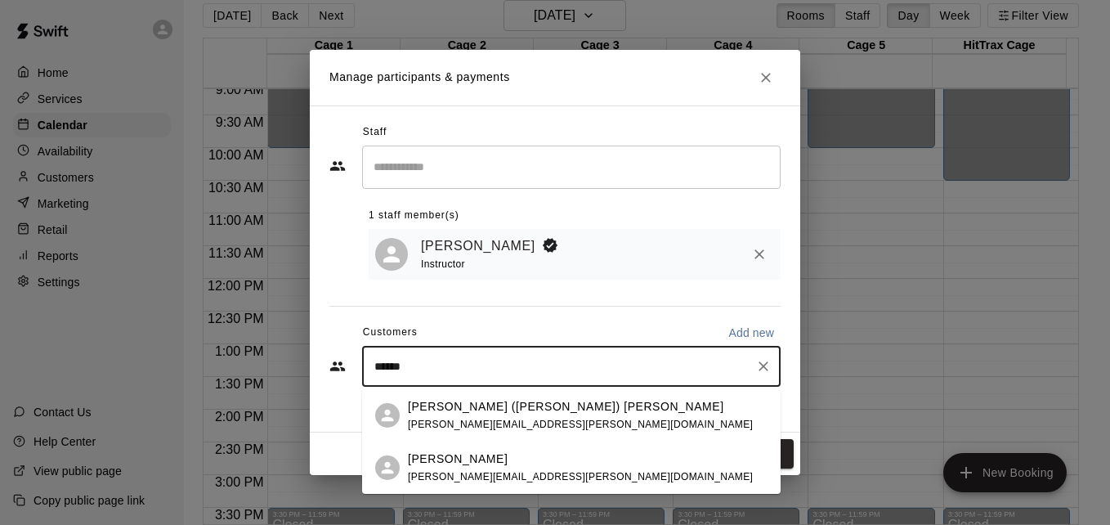
click at [472, 464] on div "[PERSON_NAME]" at bounding box center [580, 458] width 345 height 17
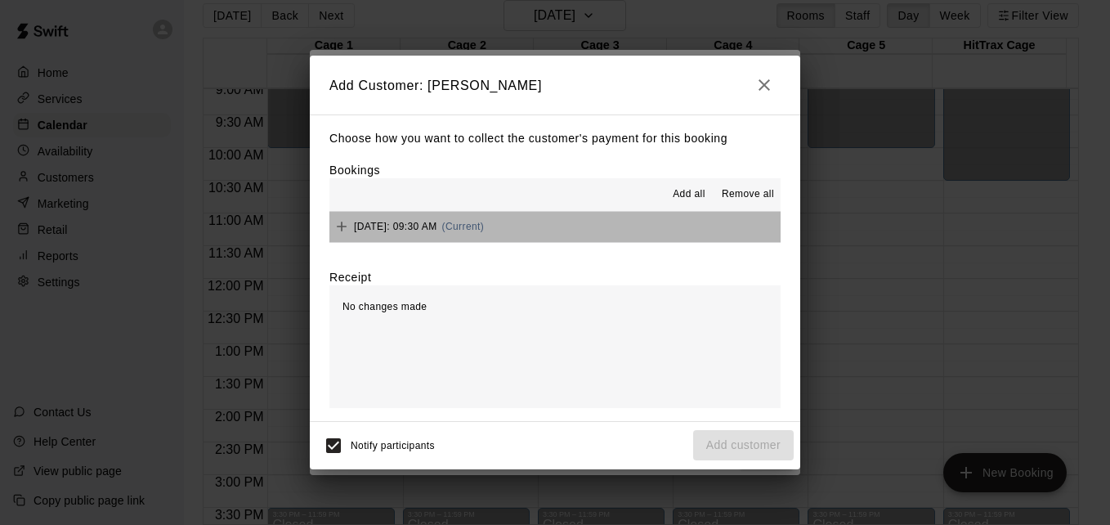
click at [620, 237] on button "[DATE]: 09:30 AM (Current)" at bounding box center [554, 227] width 451 height 30
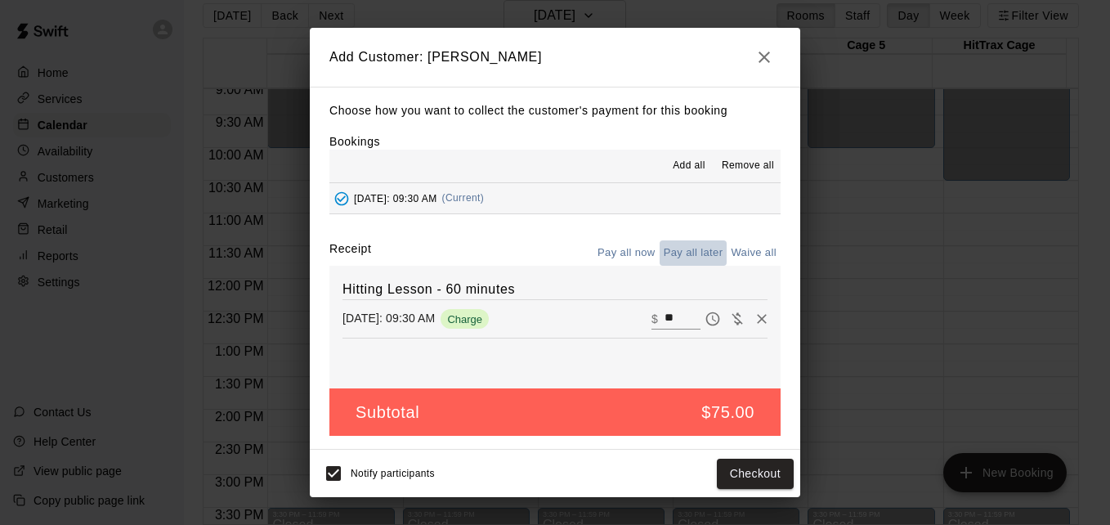
click at [691, 255] on button "Pay all later" at bounding box center [694, 252] width 68 height 25
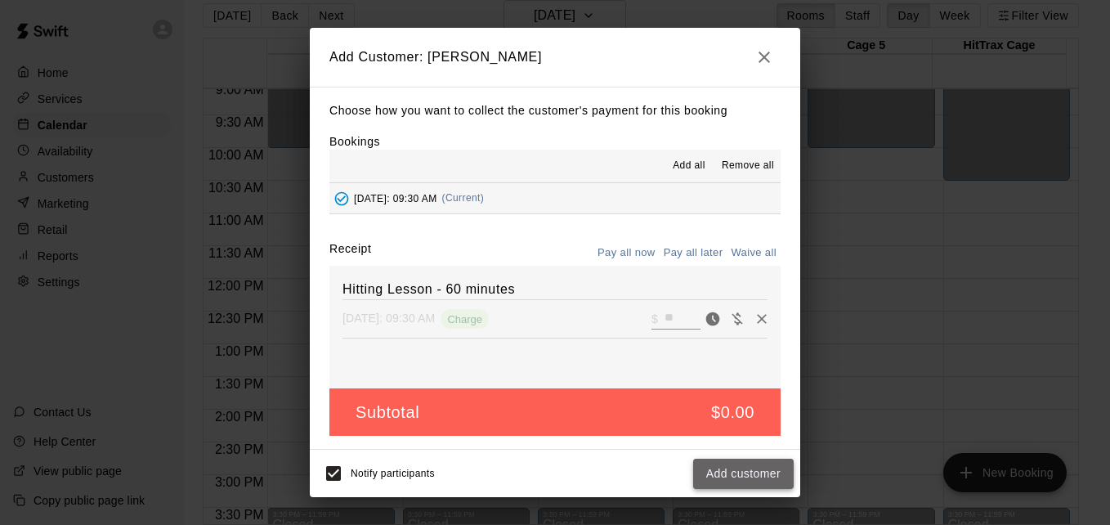
click at [739, 468] on button "Add customer" at bounding box center [743, 474] width 101 height 30
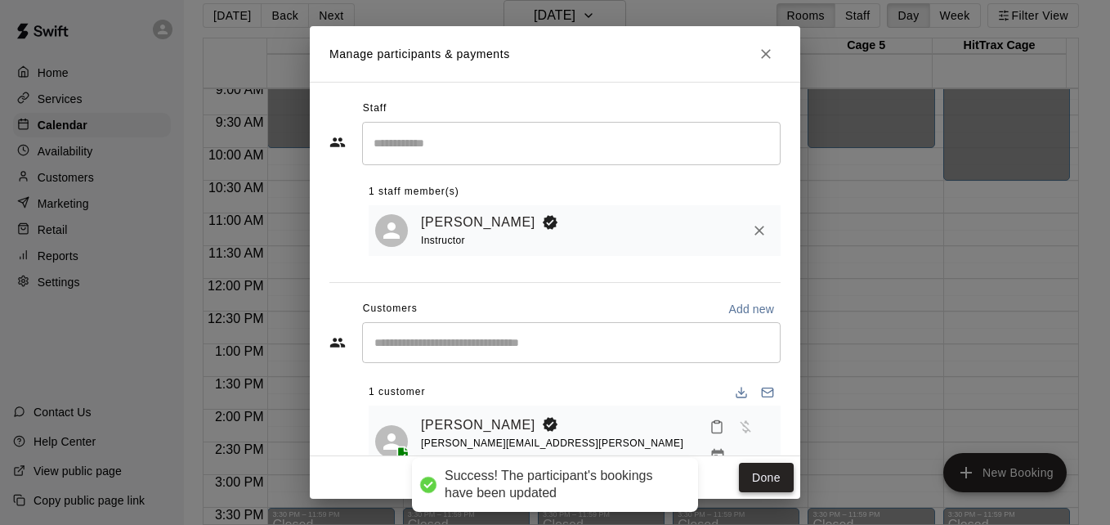
click at [763, 477] on button "Done" at bounding box center [766, 478] width 55 height 30
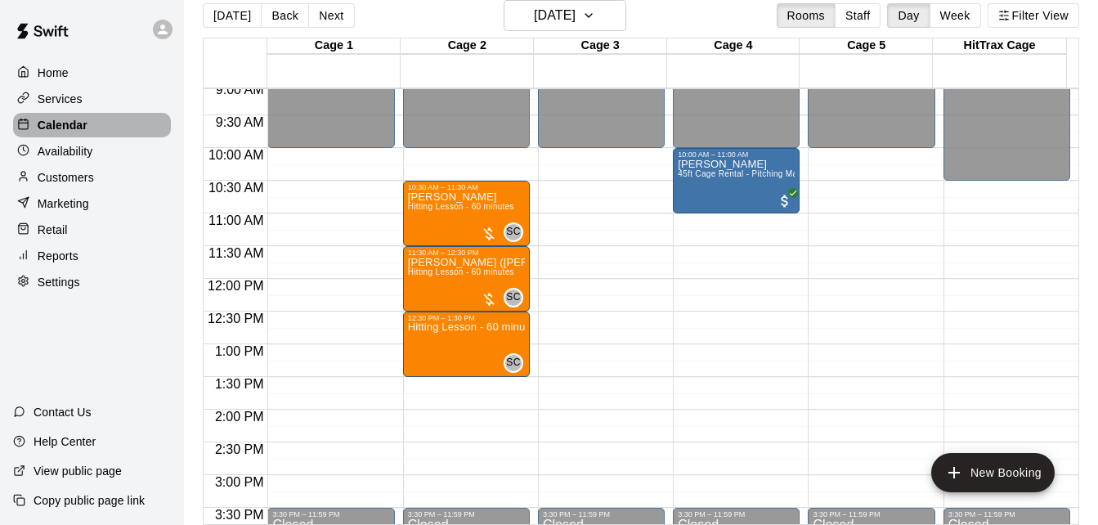
click at [111, 130] on div "Calendar" at bounding box center [92, 125] width 158 height 25
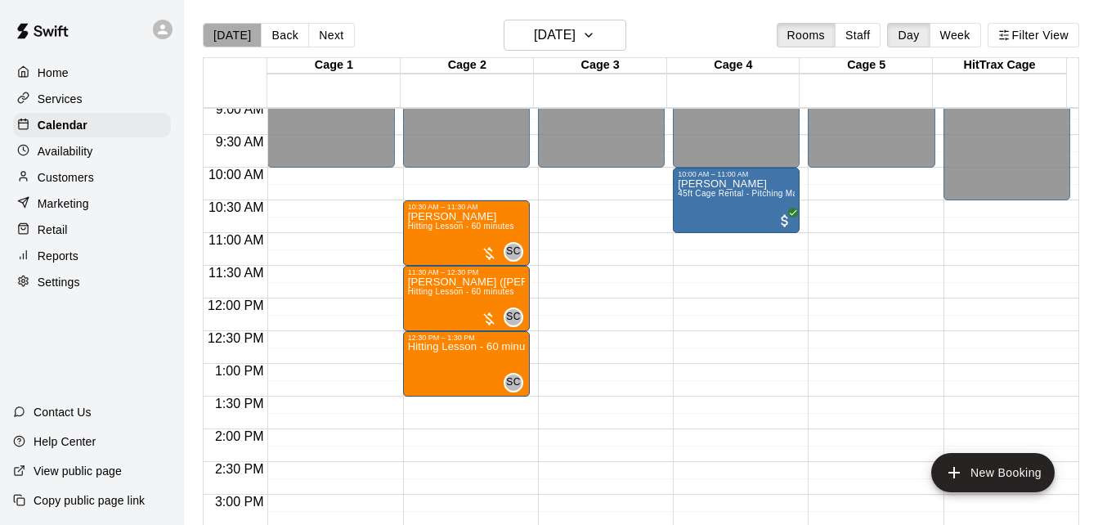
click at [235, 38] on button "[DATE]" at bounding box center [232, 35] width 59 height 25
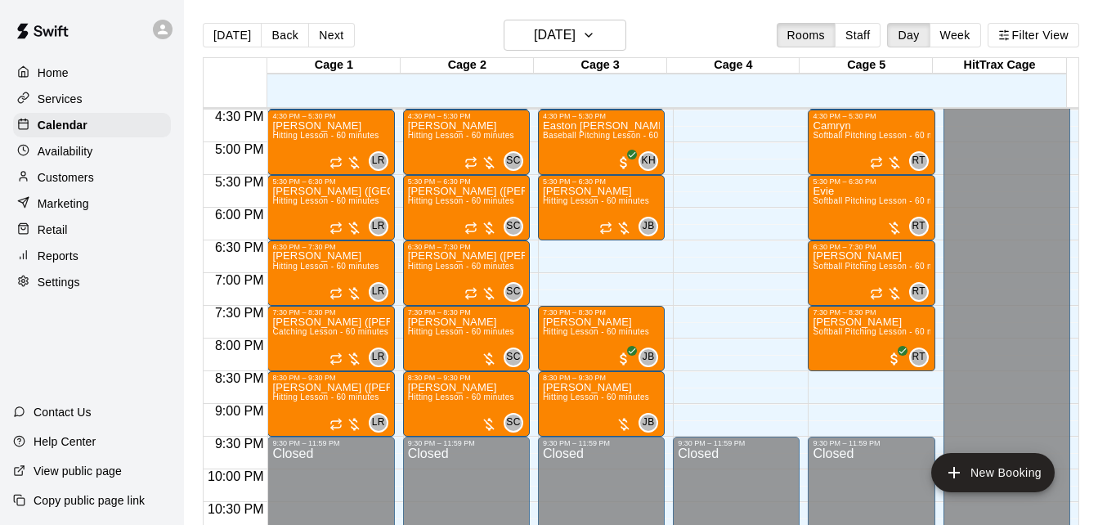
scroll to position [1130, 0]
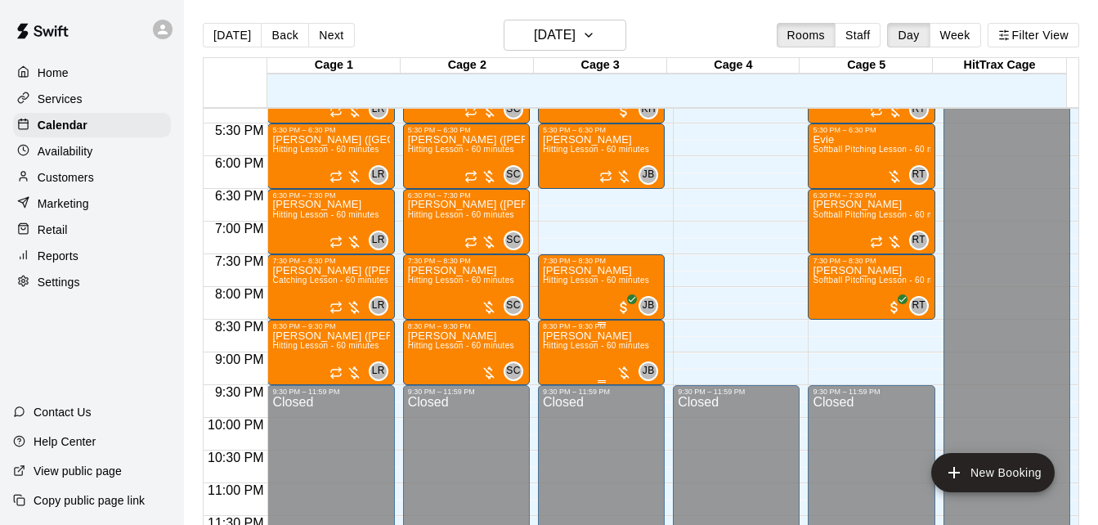
click at [572, 346] on span "Hitting Lesson - 60 minutes" at bounding box center [596, 345] width 106 height 9
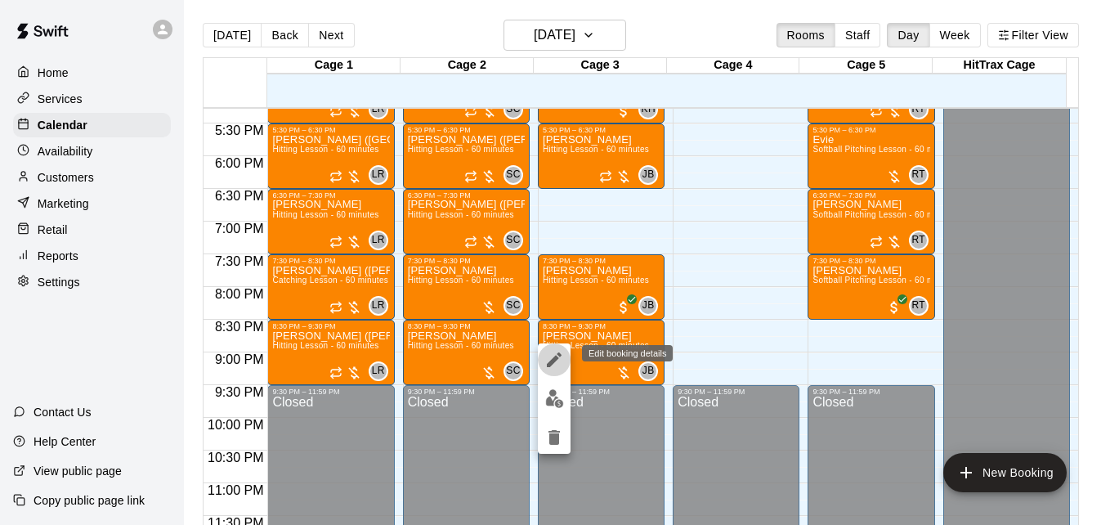
click at [557, 360] on icon "edit" at bounding box center [554, 359] width 15 height 15
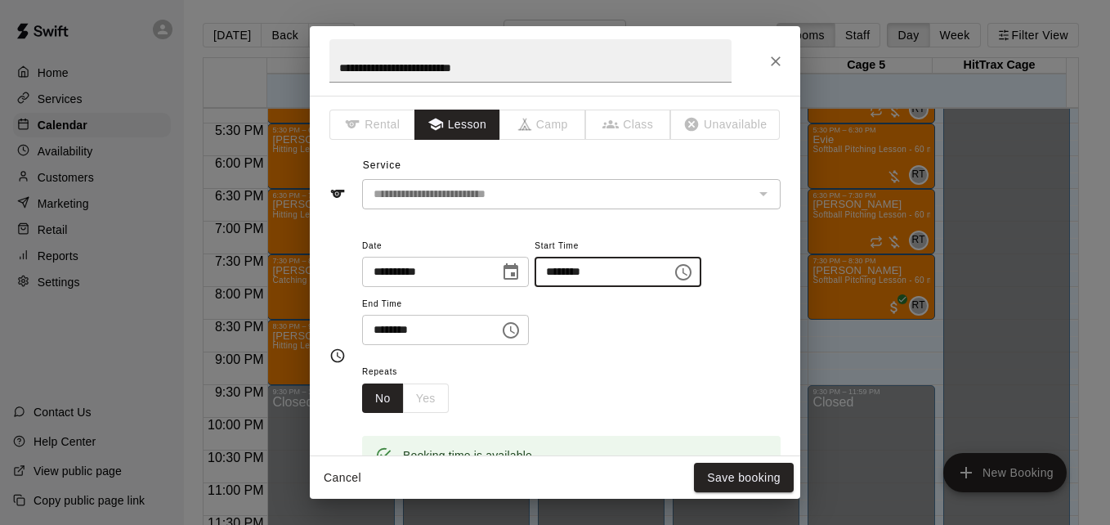
click at [566, 273] on input "********" at bounding box center [598, 272] width 126 height 30
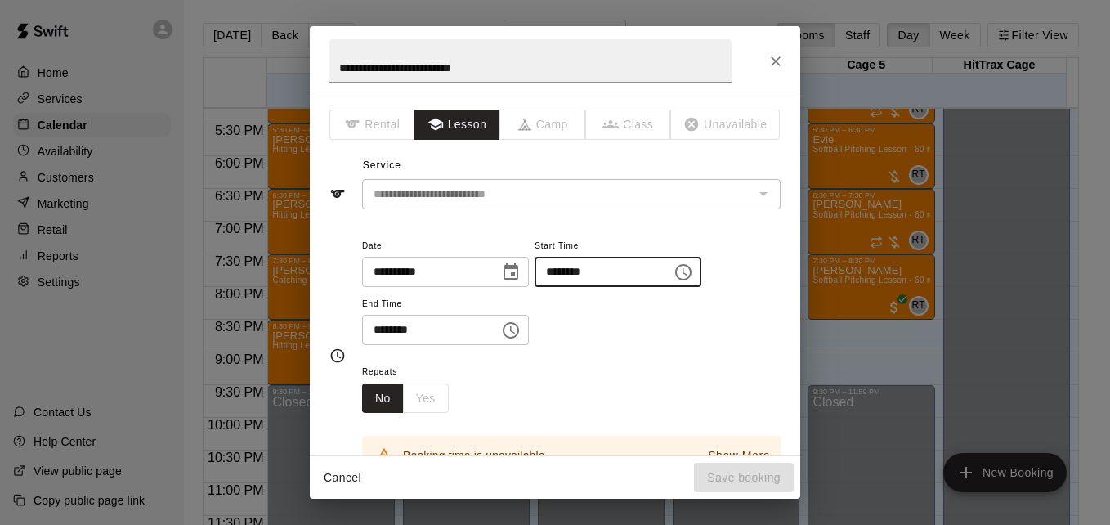
type input "********"
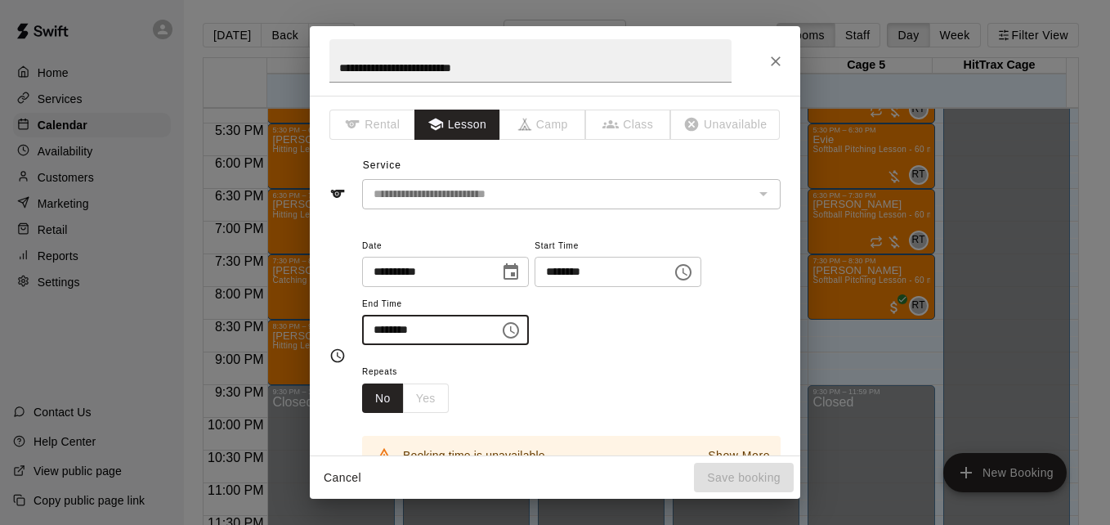
click at [383, 330] on input "********" at bounding box center [425, 330] width 126 height 30
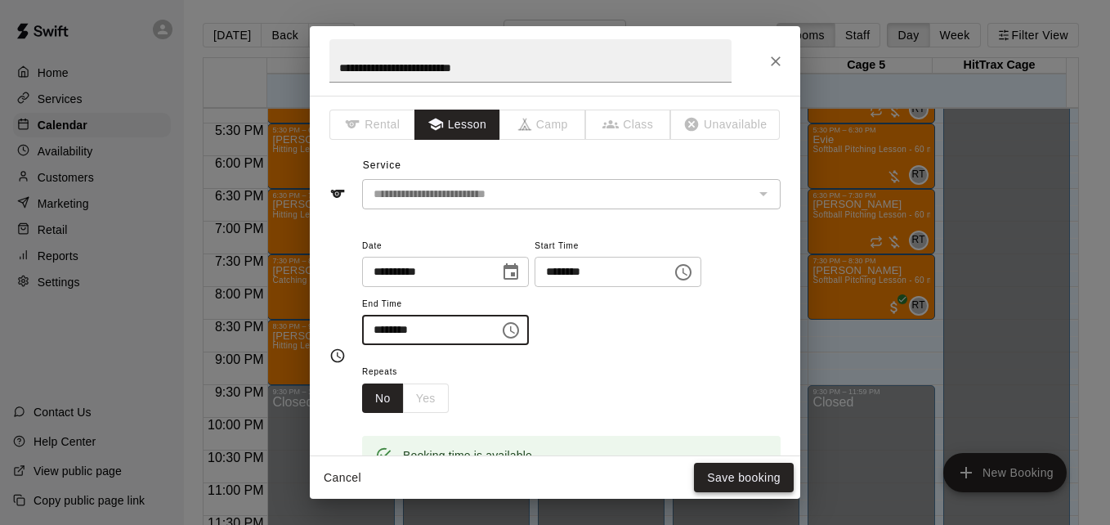
type input "********"
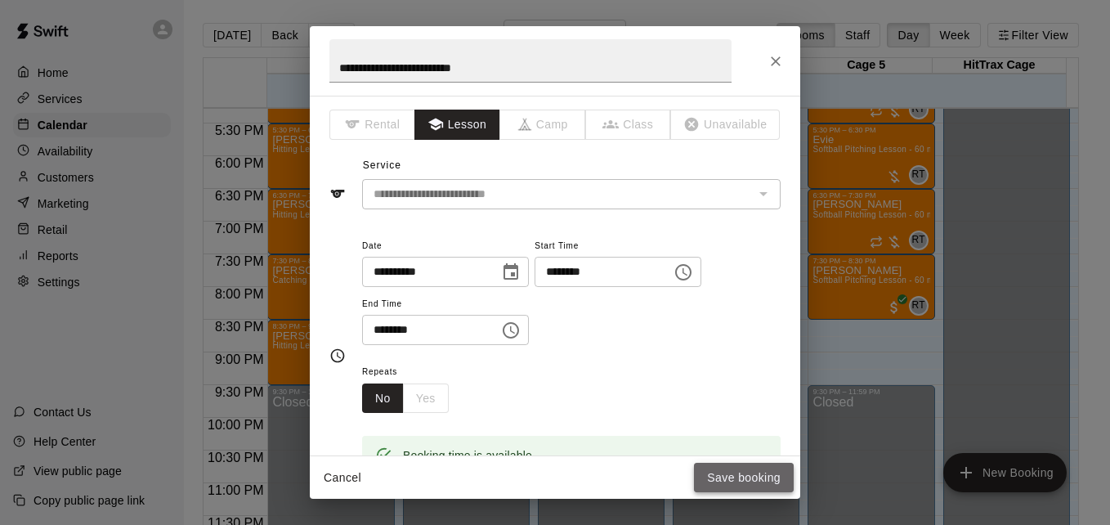
click at [769, 472] on button "Save booking" at bounding box center [744, 478] width 100 height 30
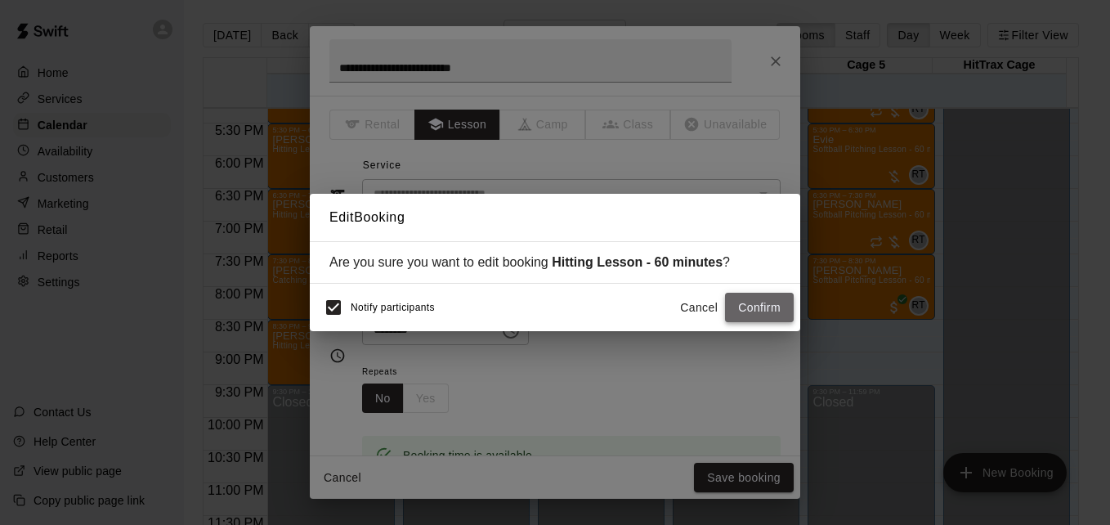
click at [740, 312] on button "Confirm" at bounding box center [759, 308] width 69 height 30
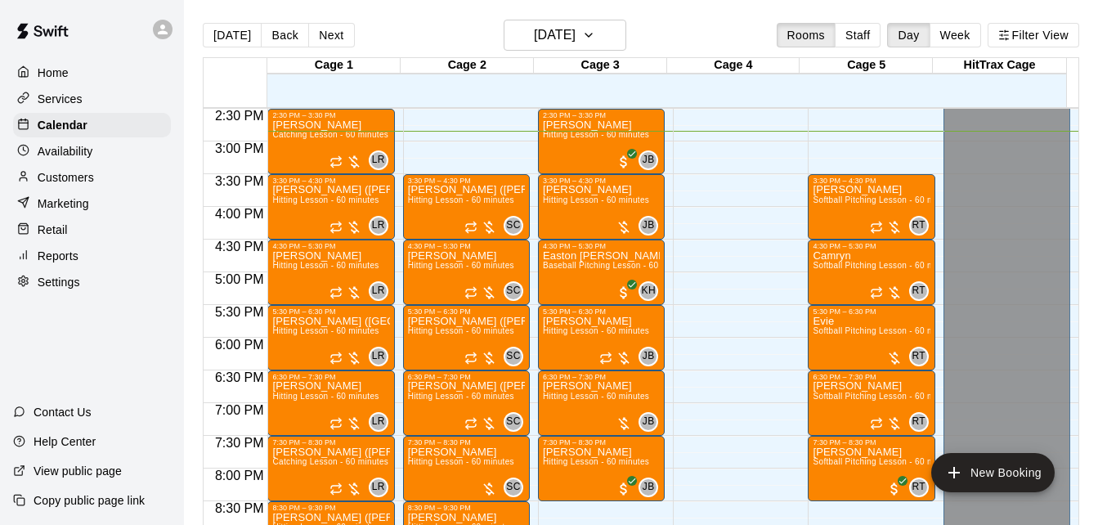
scroll to position [934, 0]
